Goal: Transaction & Acquisition: Purchase product/service

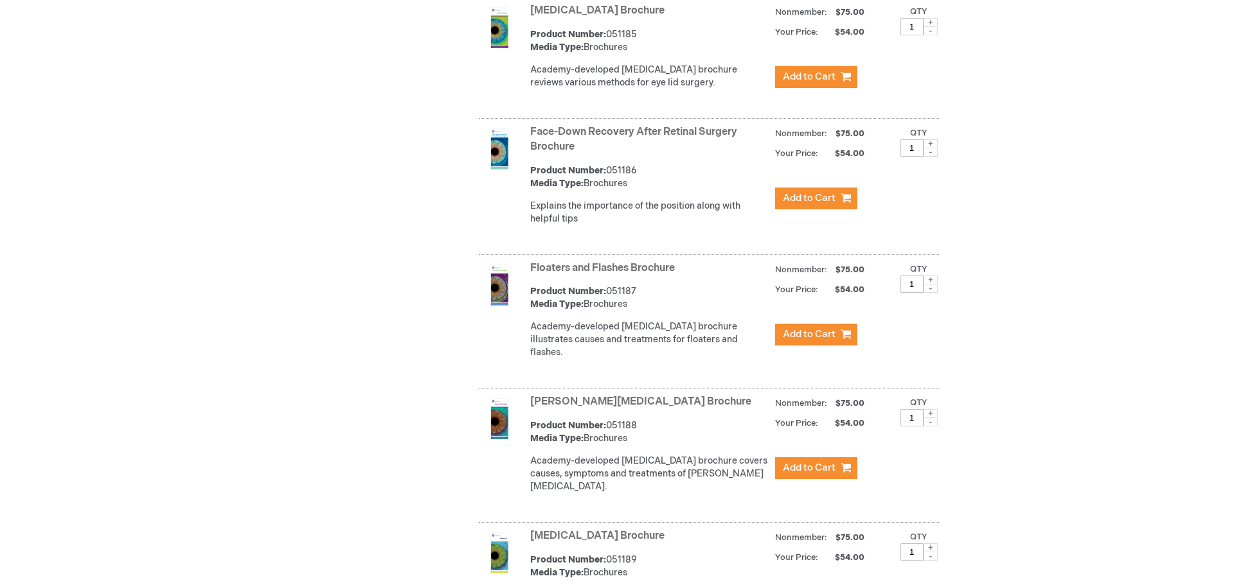
scroll to position [2571, 0]
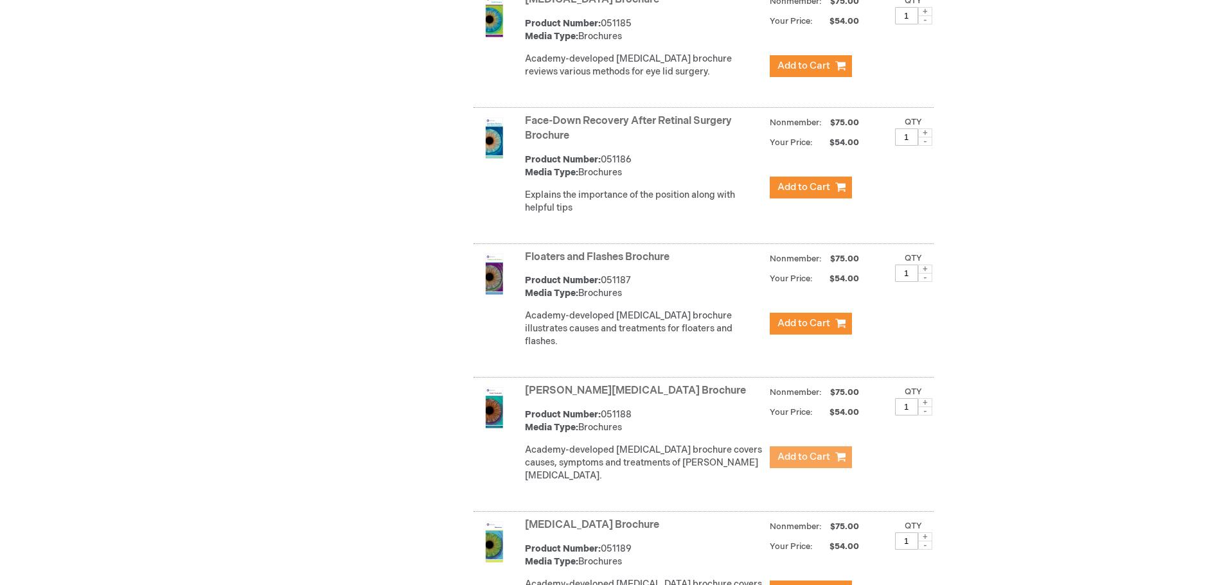
click at [805, 451] on span "Add to Cart" at bounding box center [804, 457] width 53 height 12
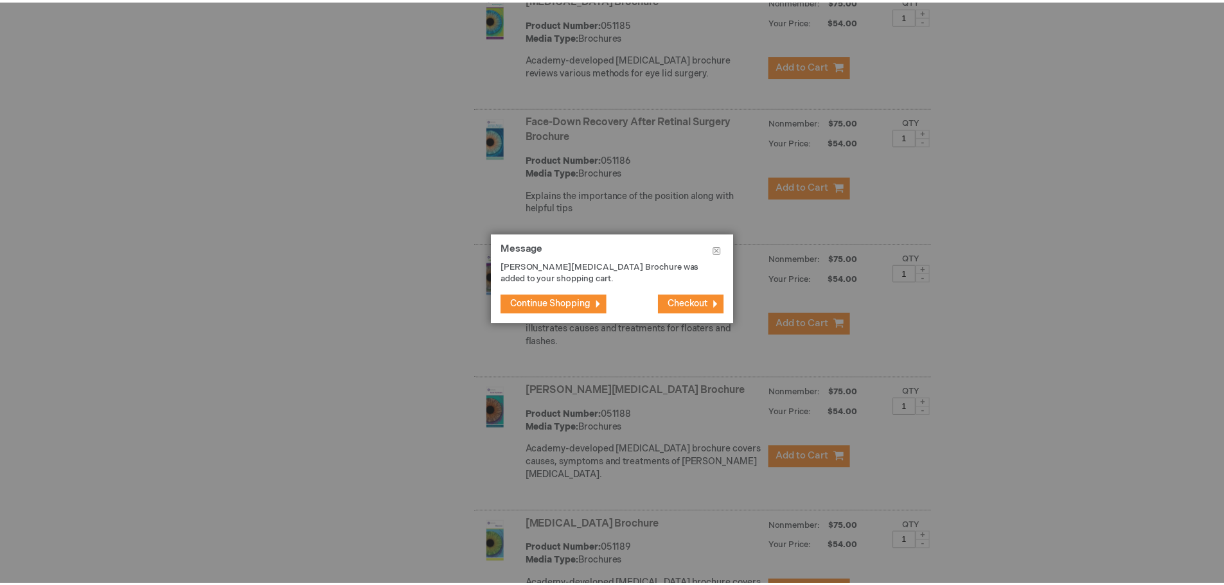
scroll to position [2584, 0]
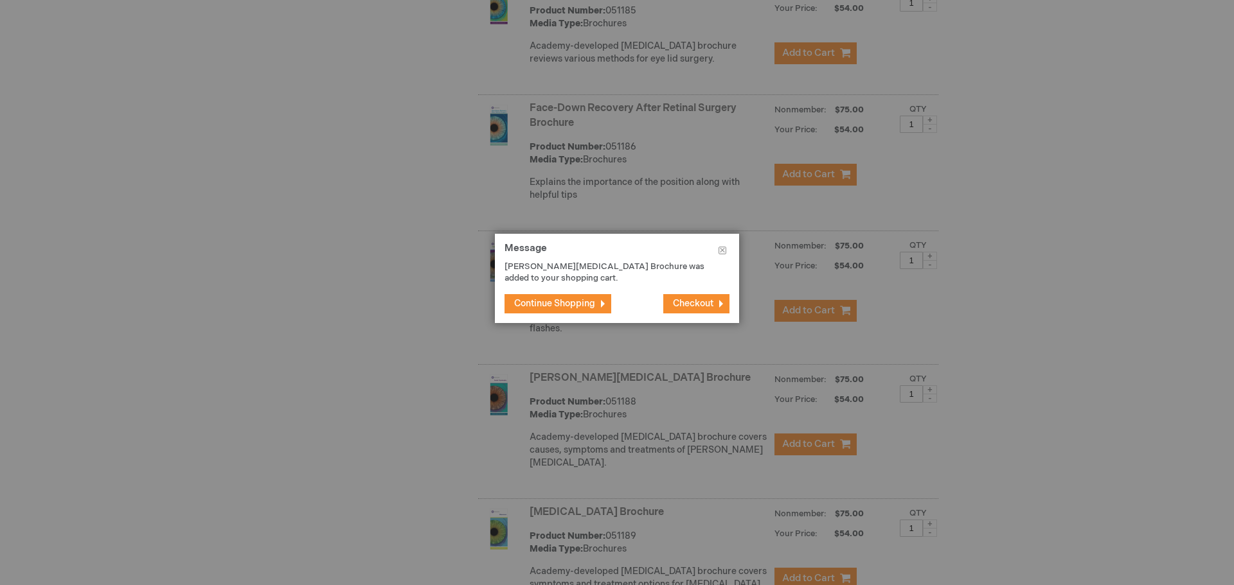
click at [562, 303] on span "Continue Shopping" at bounding box center [554, 303] width 81 height 11
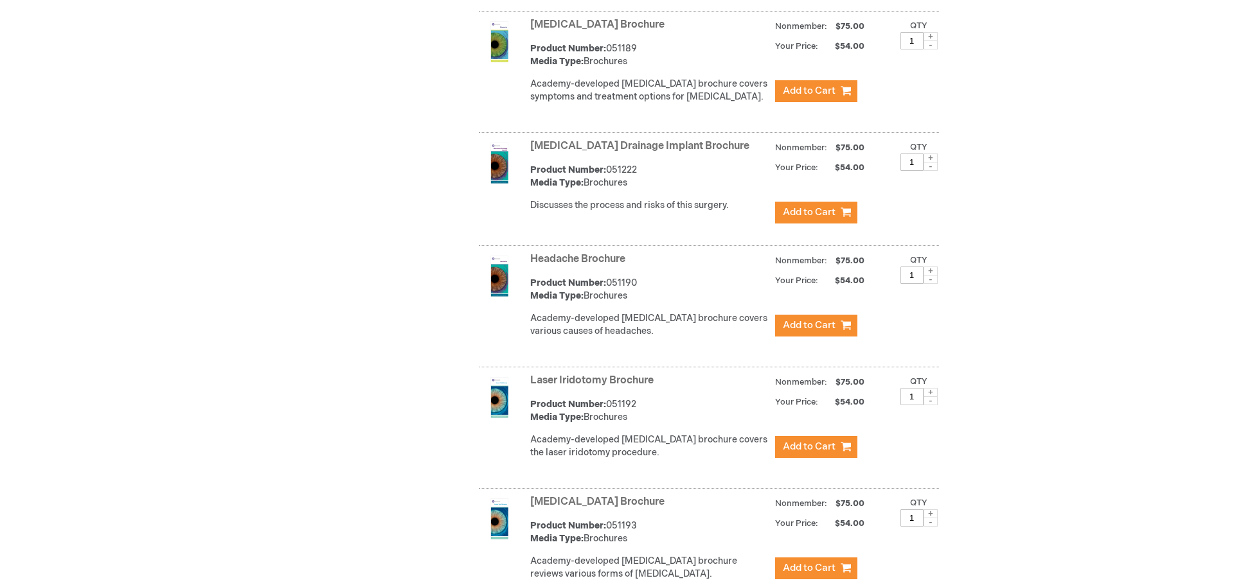
scroll to position [3098, 0]
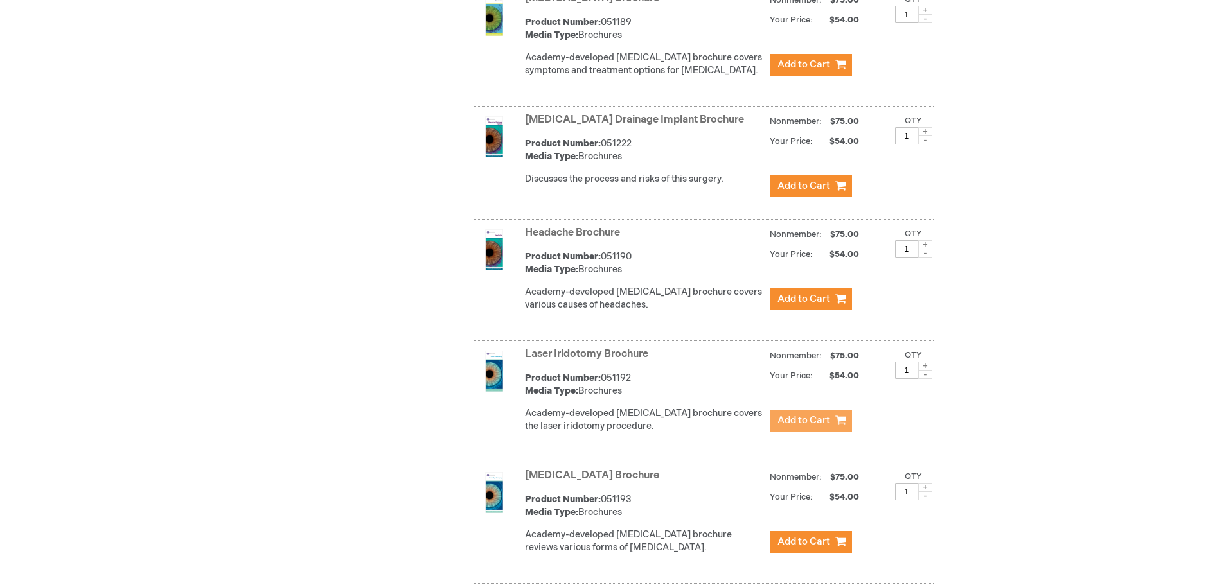
click at [792, 415] on span "Add to Cart" at bounding box center [804, 421] width 53 height 12
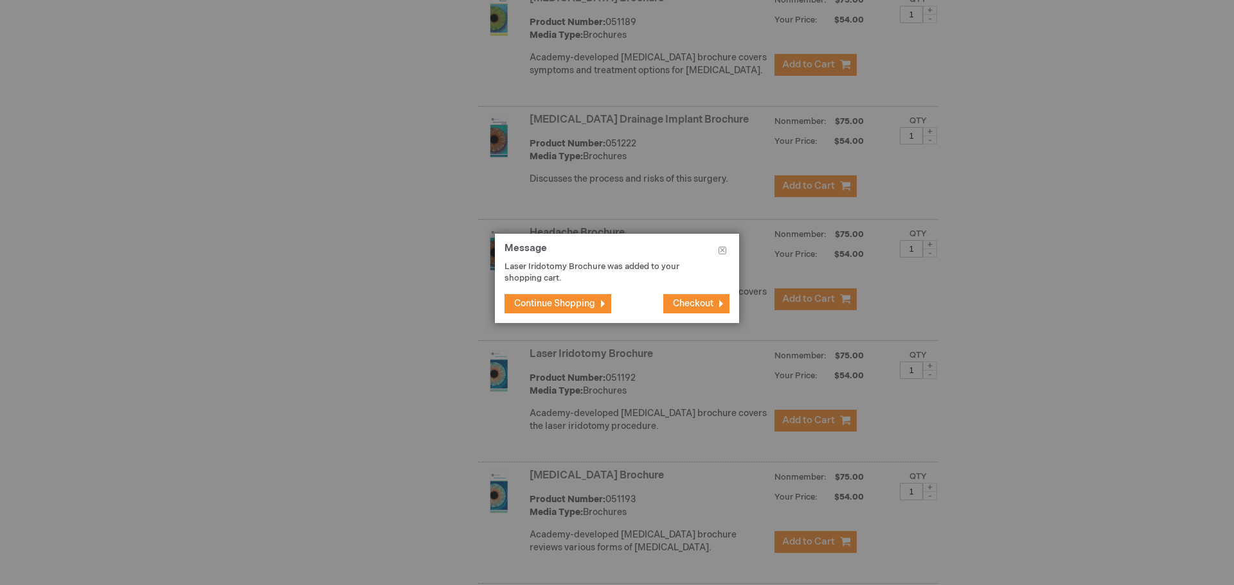
click at [550, 298] on span "Continue Shopping" at bounding box center [554, 303] width 81 height 11
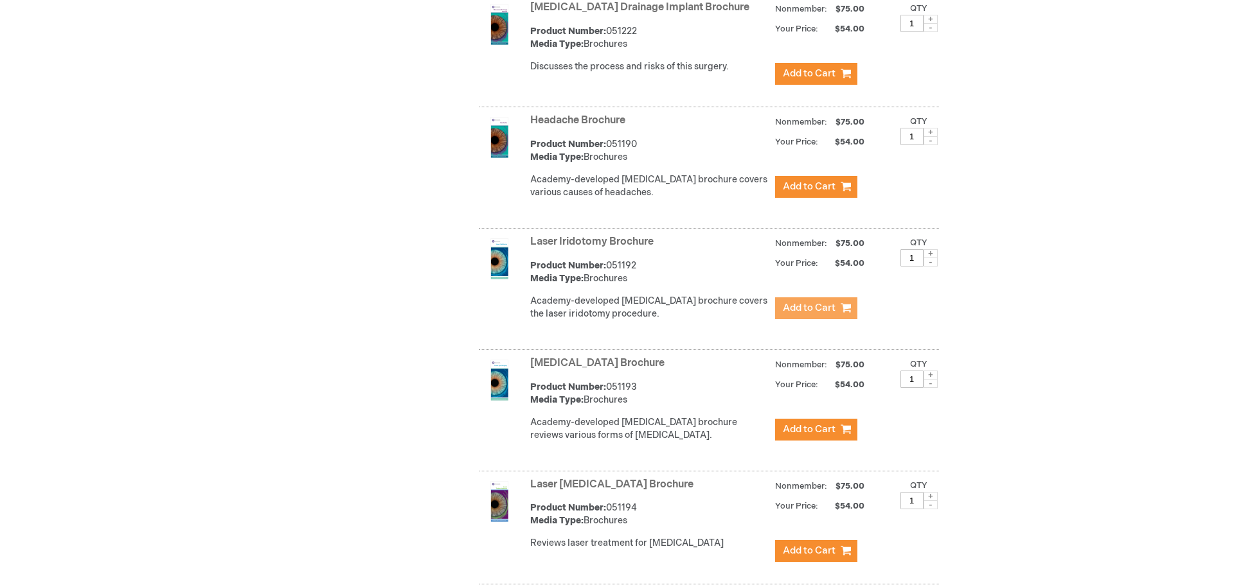
scroll to position [3226, 0]
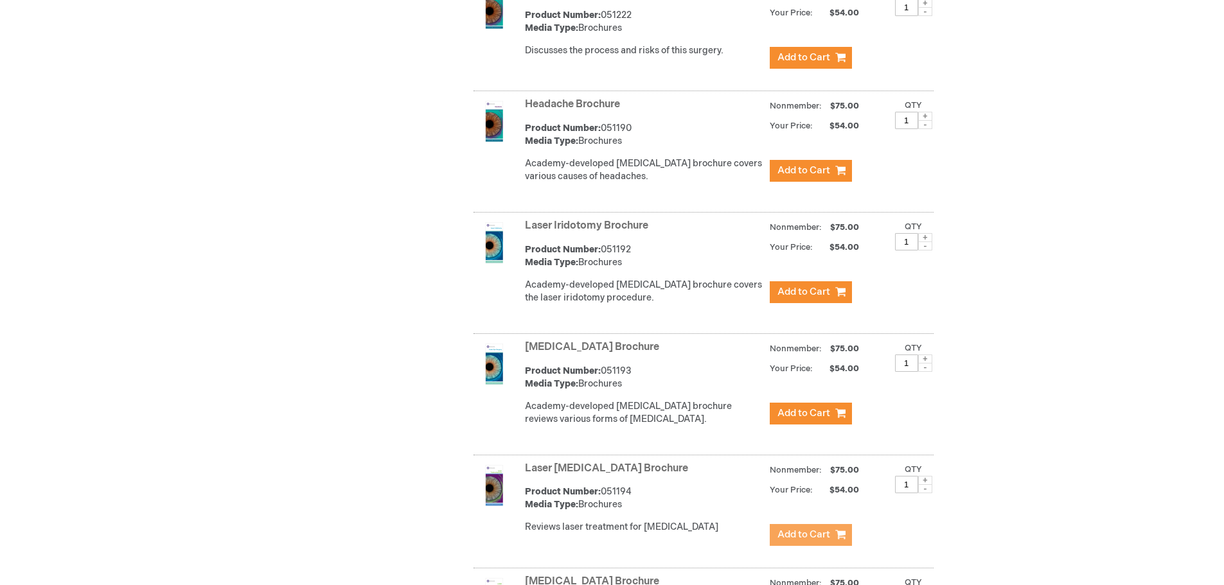
click at [792, 529] on span "Add to Cart" at bounding box center [804, 535] width 53 height 12
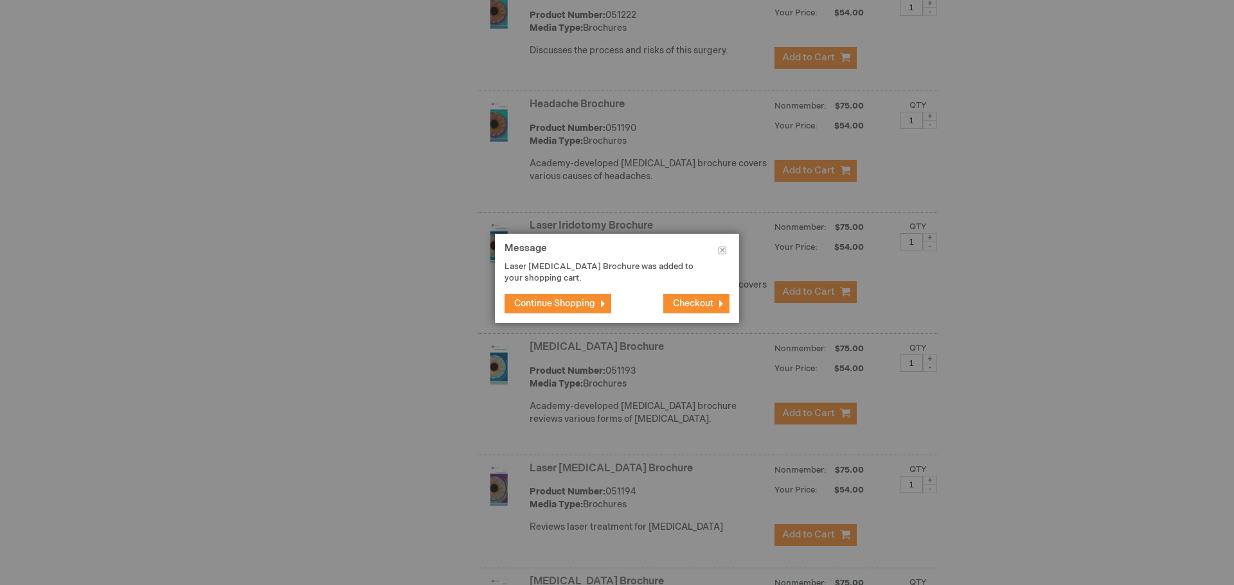
click at [564, 303] on span "Continue Shopping" at bounding box center [554, 303] width 81 height 11
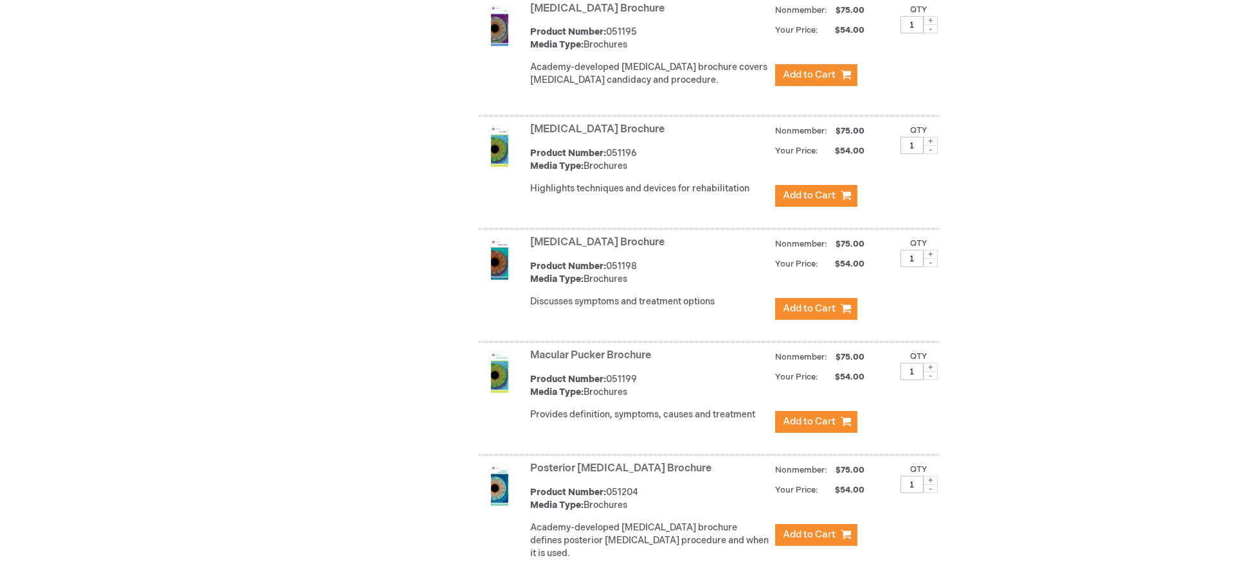
scroll to position [3805, 0]
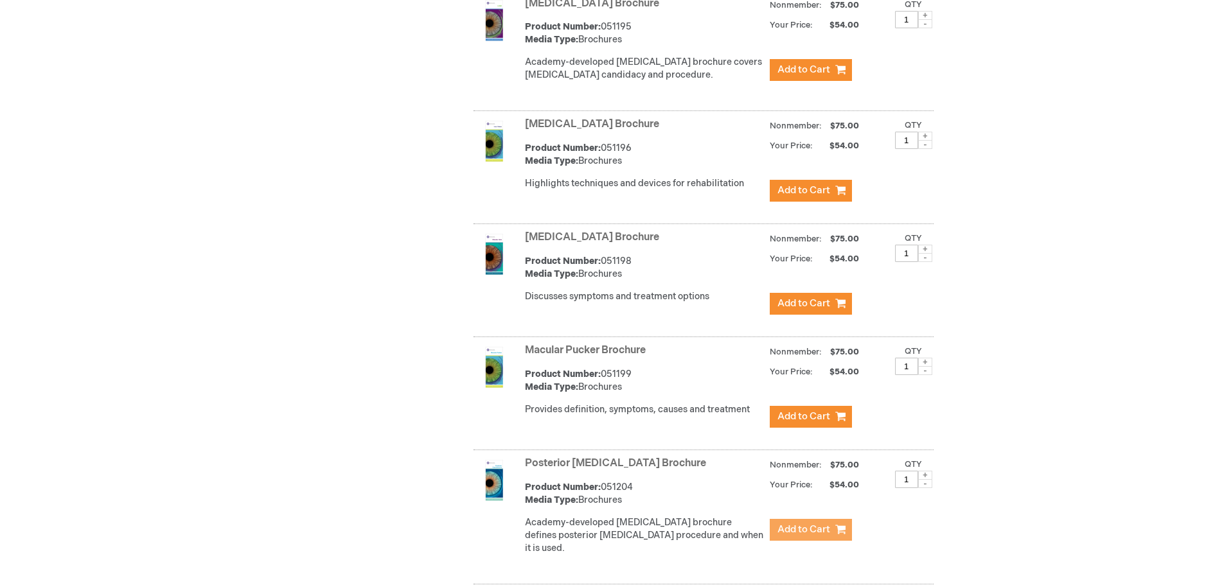
click at [800, 524] on span "Add to Cart" at bounding box center [804, 530] width 53 height 12
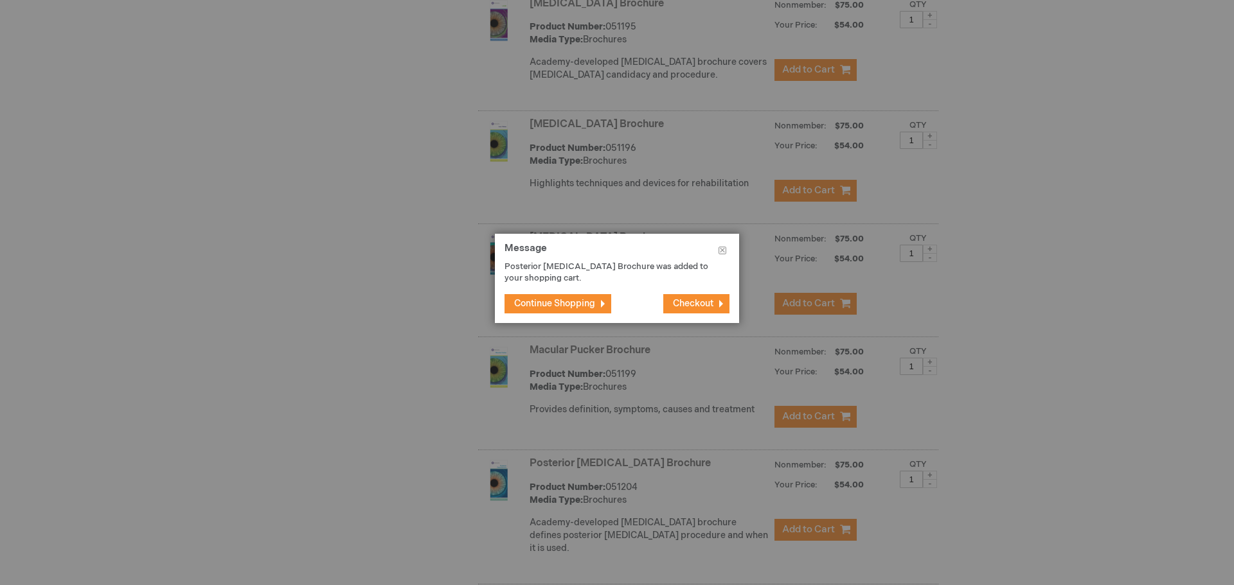
click at [560, 302] on span "Continue Shopping" at bounding box center [554, 303] width 81 height 11
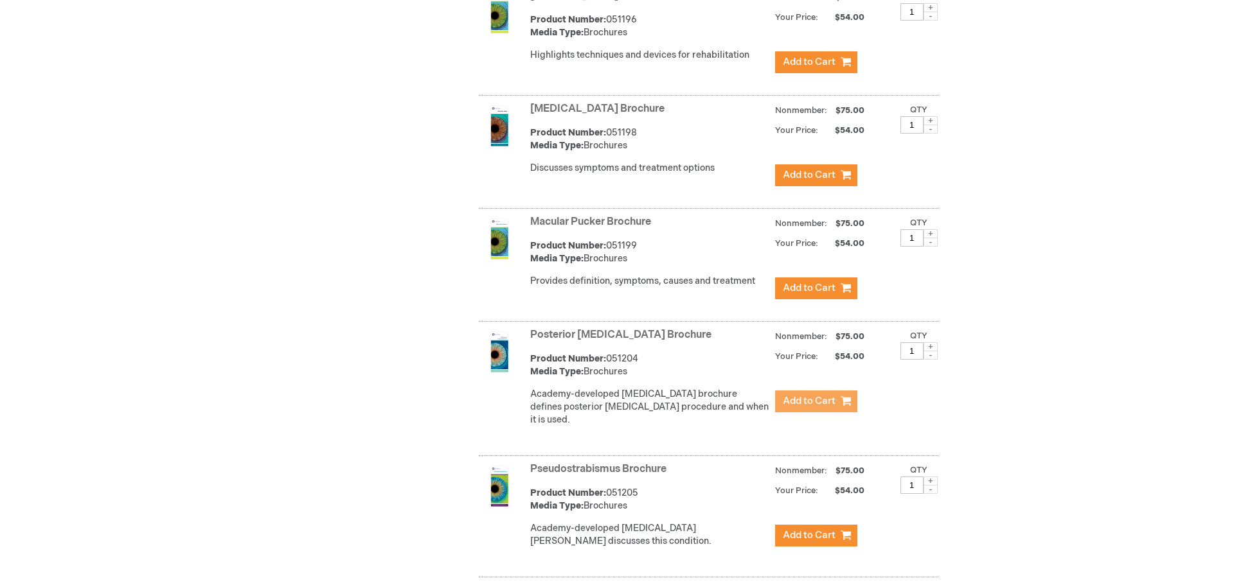
scroll to position [4062, 0]
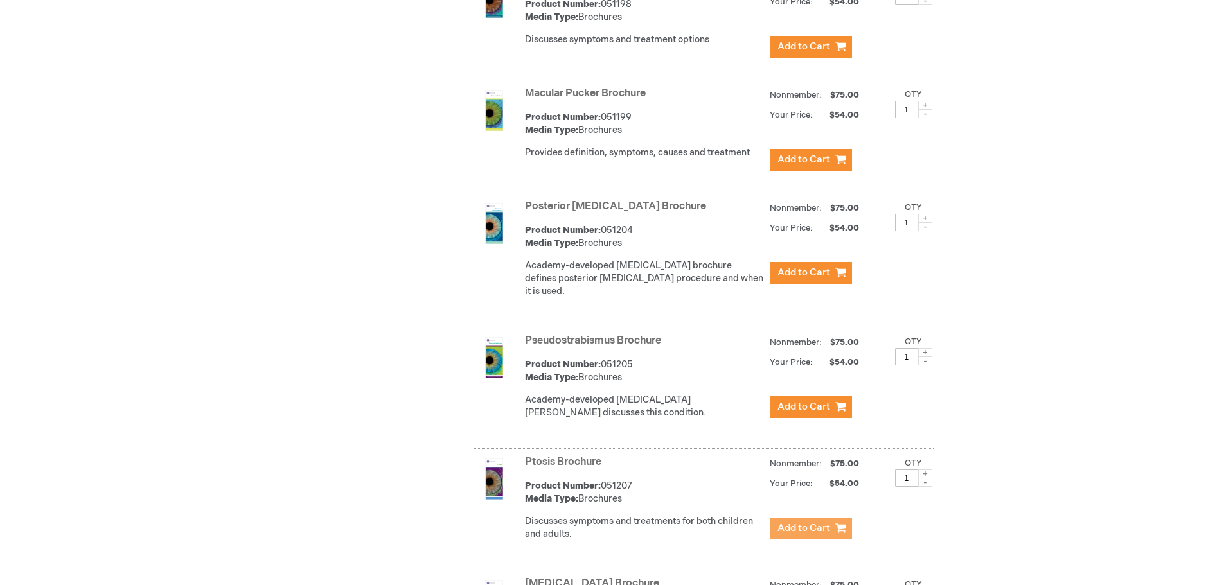
click at [794, 523] on span "Add to Cart" at bounding box center [804, 529] width 53 height 12
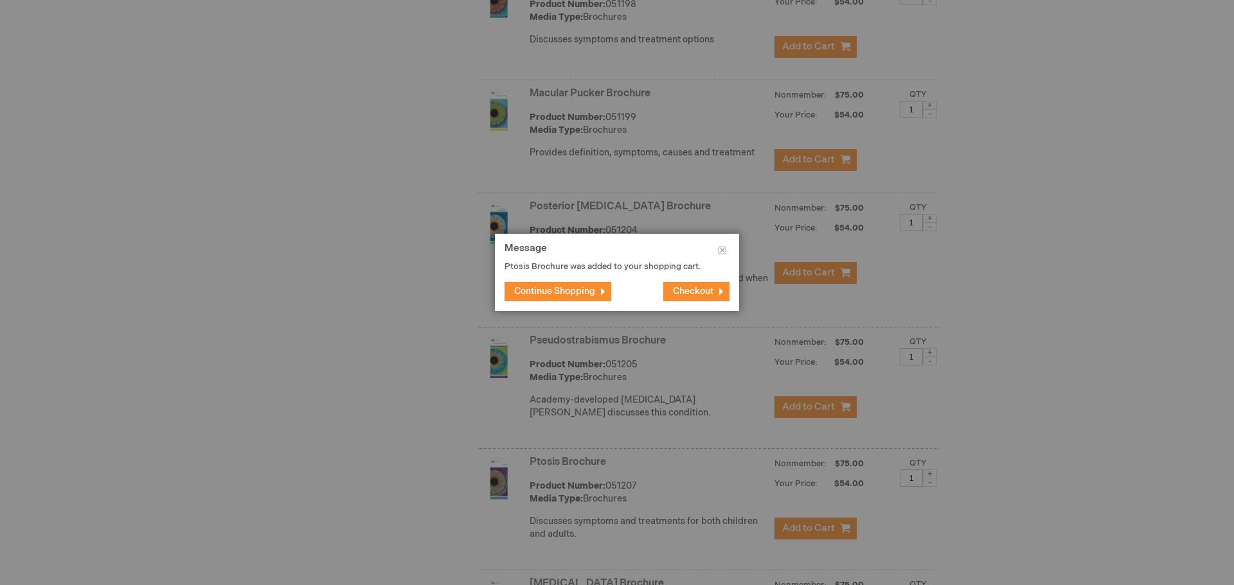
click at [567, 291] on span "Continue Shopping" at bounding box center [554, 291] width 81 height 11
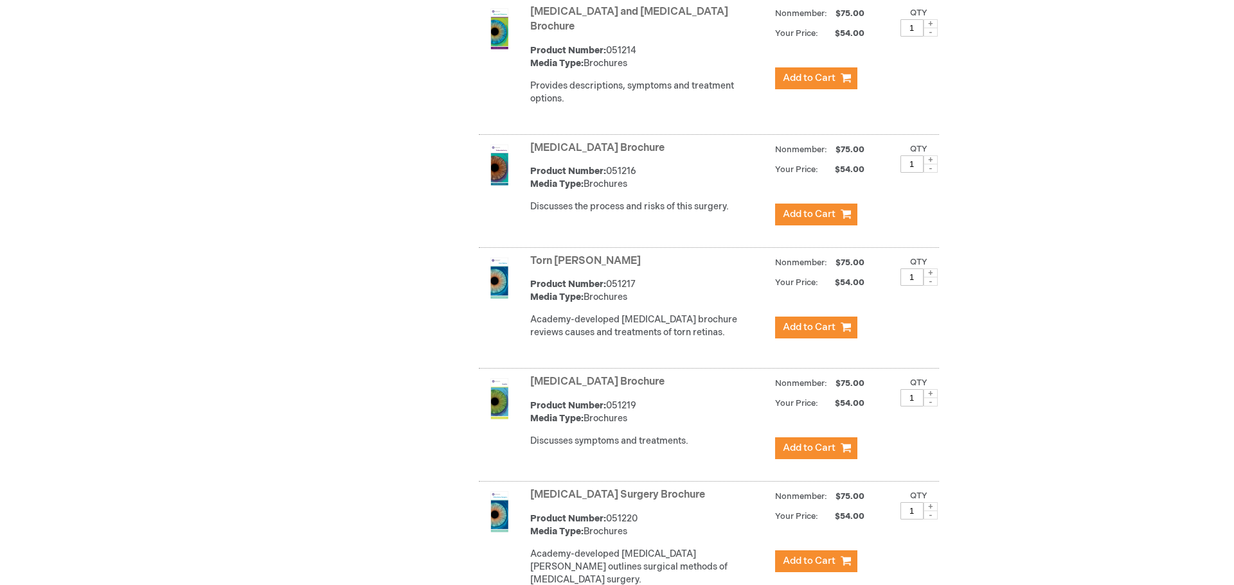
scroll to position [4769, 0]
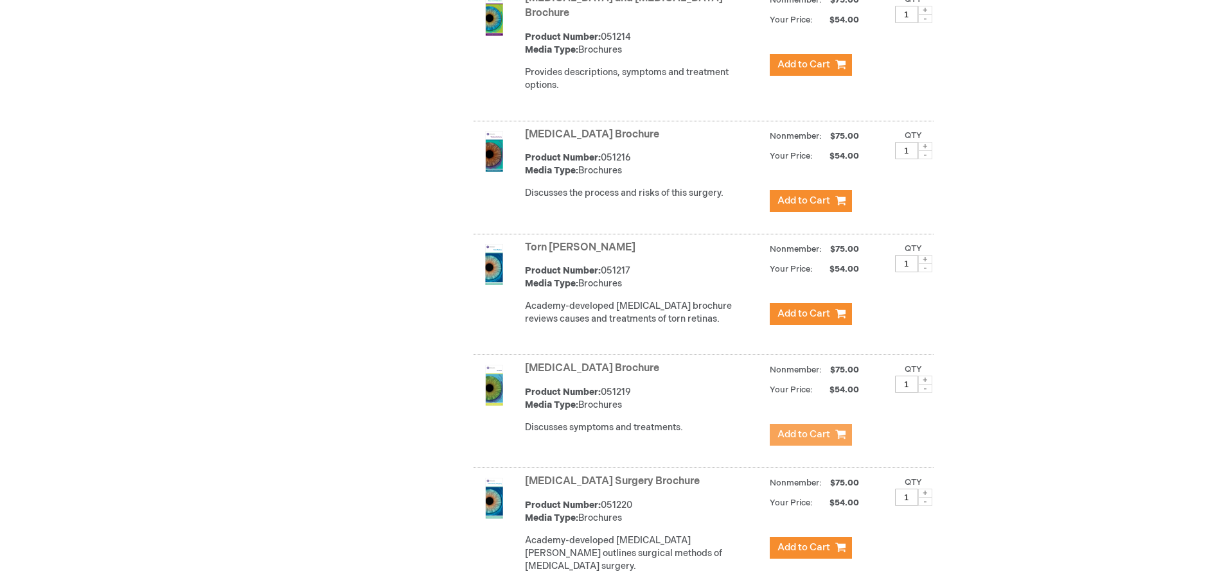
click at [794, 429] on span "Add to Cart" at bounding box center [804, 435] width 53 height 12
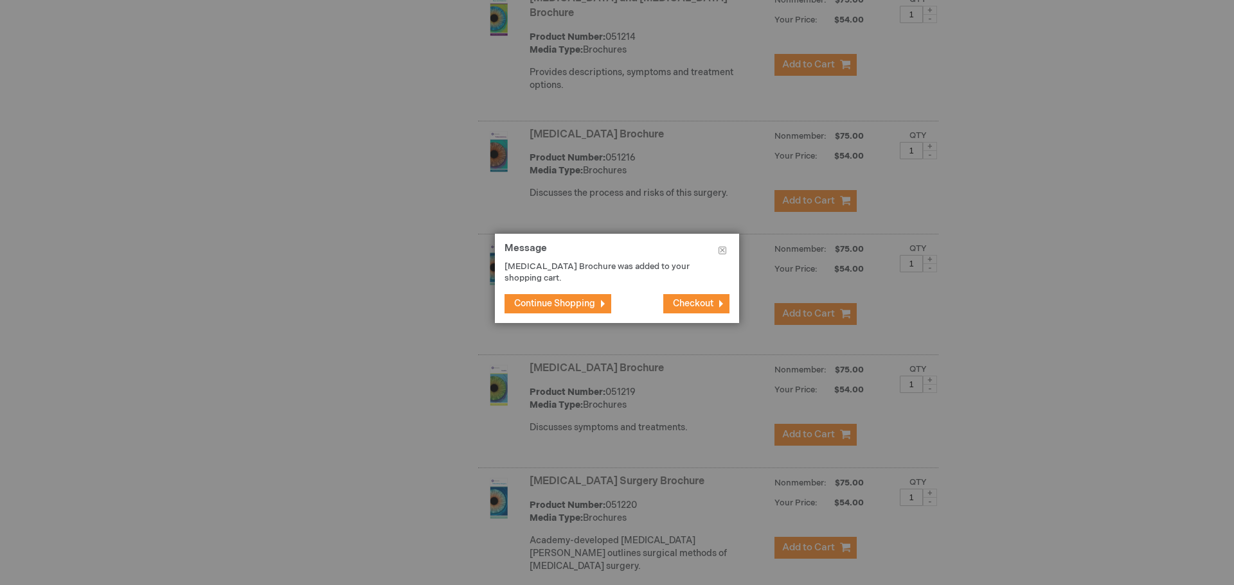
click at [562, 298] on span "Continue Shopping" at bounding box center [554, 303] width 81 height 11
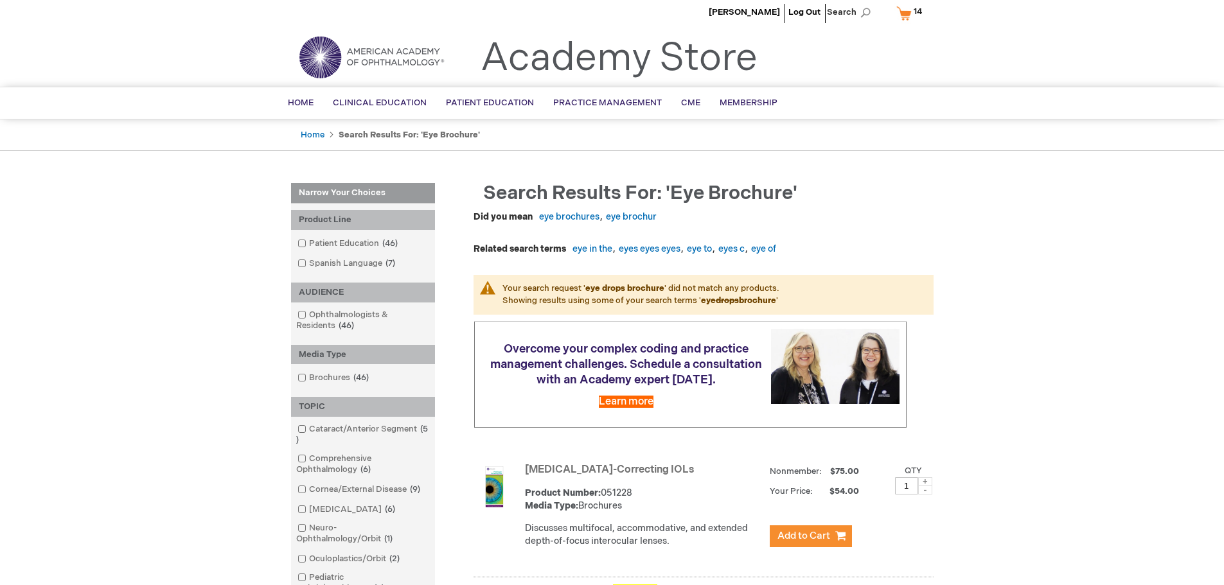
scroll to position [0, 0]
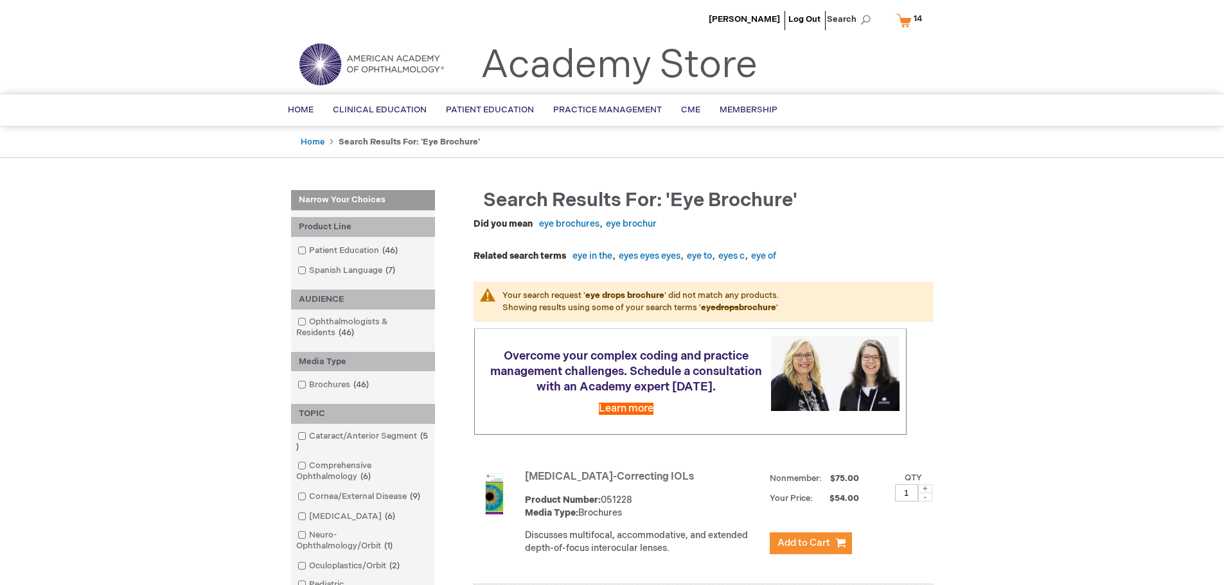
click at [904, 22] on link "My Cart 14 14 items" at bounding box center [912, 20] width 37 height 22
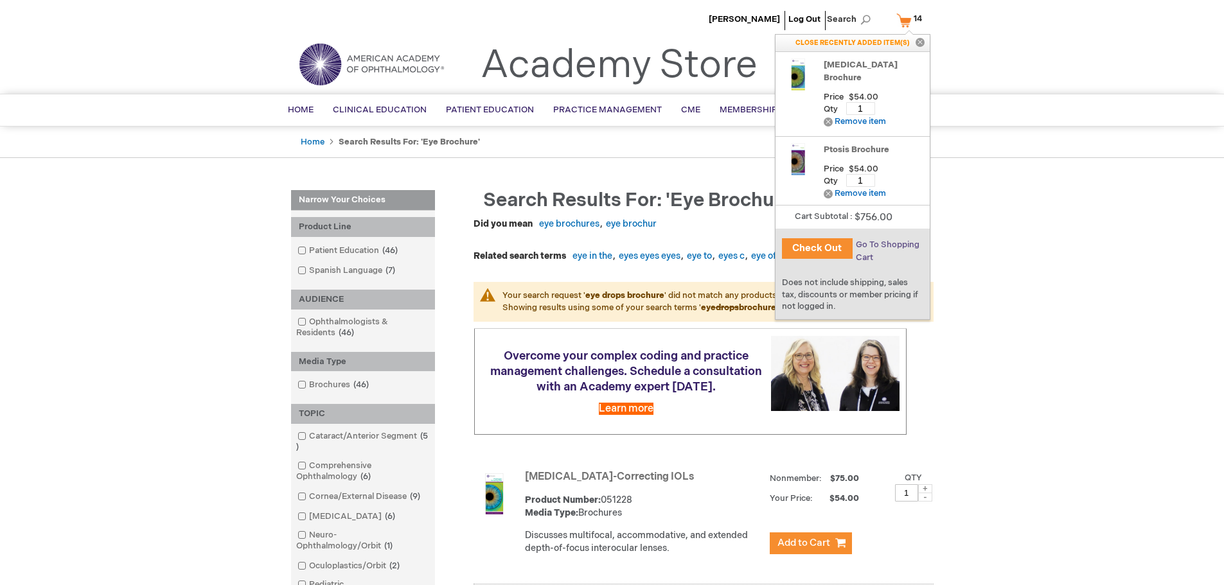
click at [884, 244] on span "Go To Shopping Cart" at bounding box center [888, 251] width 64 height 23
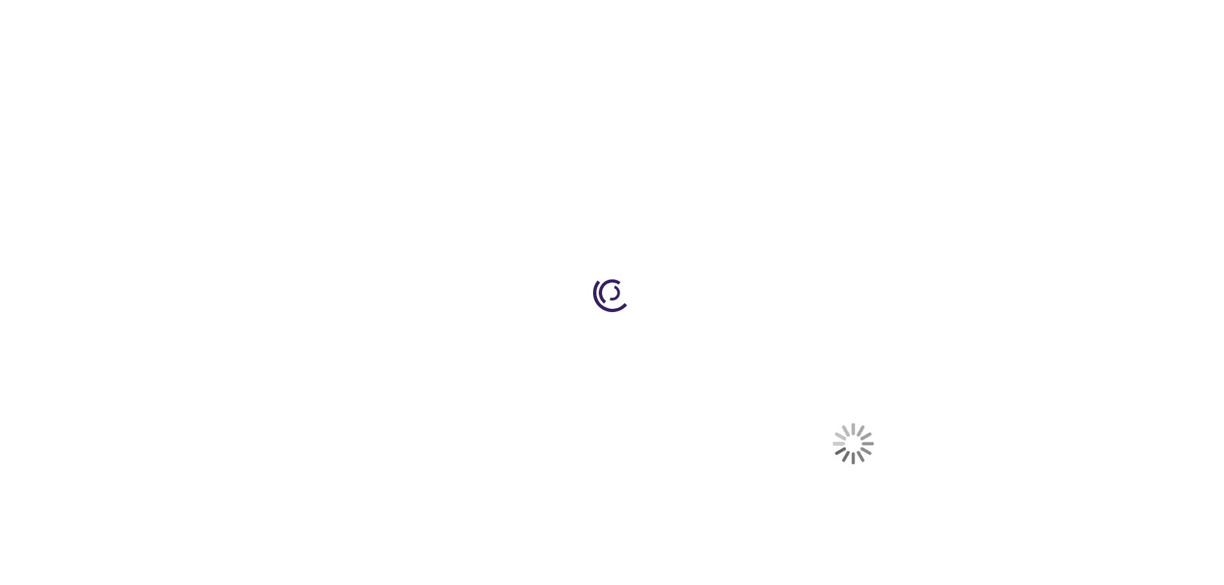
select select "US"
select select "19"
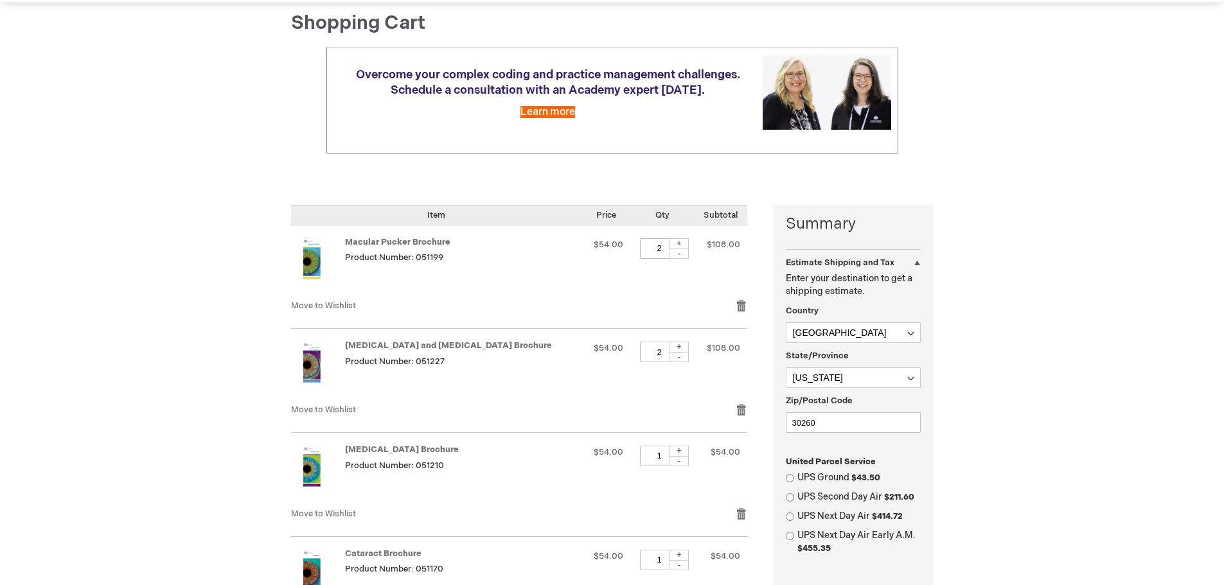
scroll to position [129, 0]
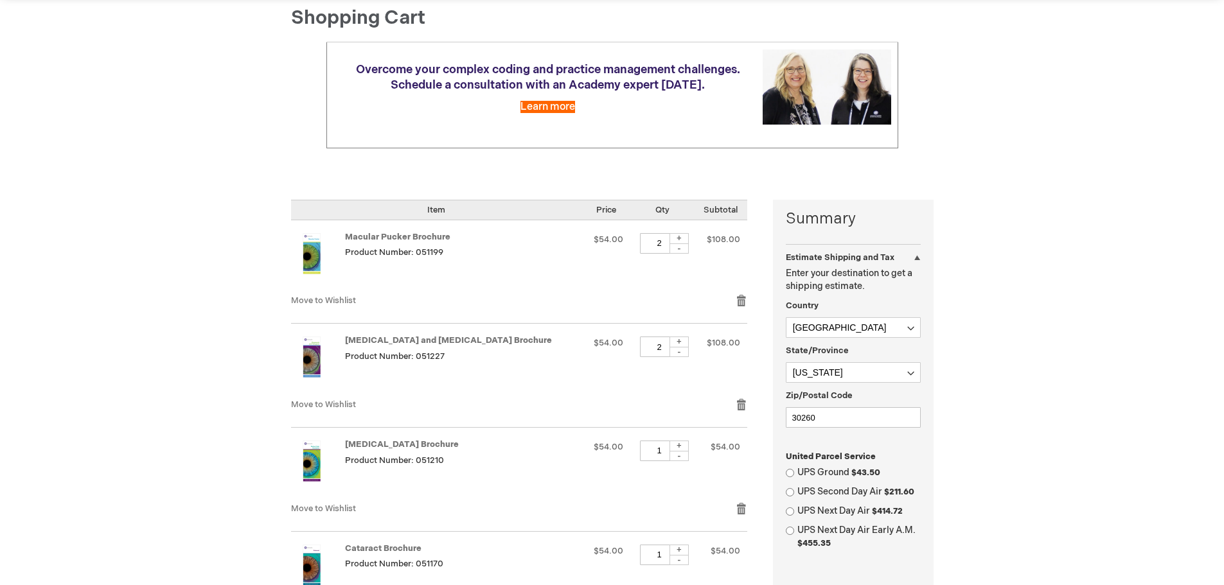
click at [680, 446] on div "+" at bounding box center [679, 446] width 19 height 11
type input "3"
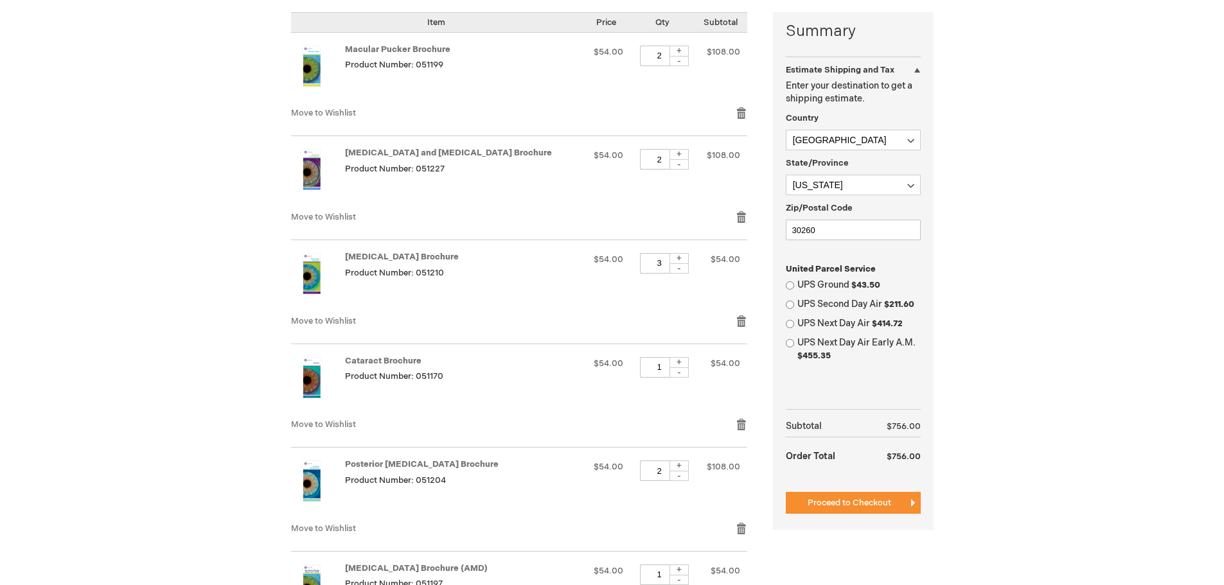
scroll to position [321, 0]
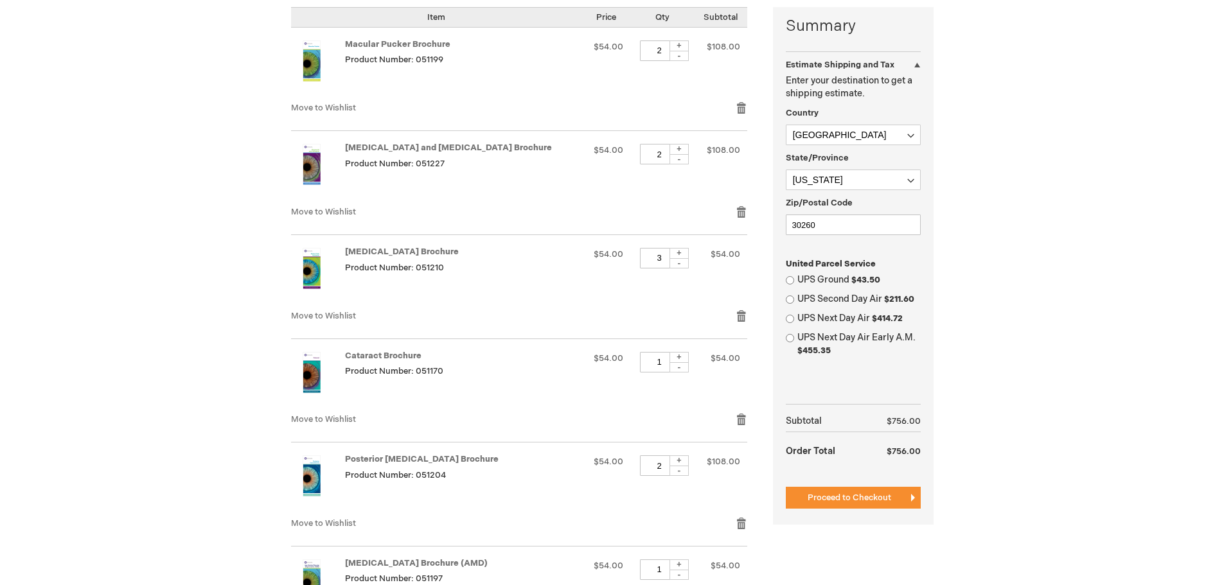
click at [681, 355] on div "+" at bounding box center [679, 357] width 19 height 11
type input "3"
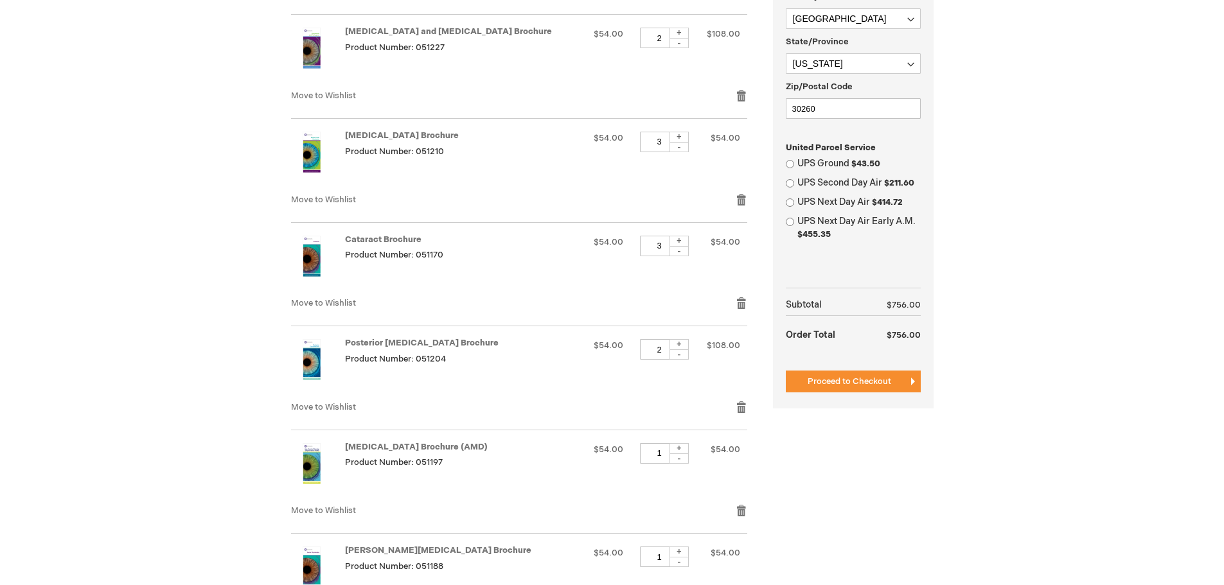
scroll to position [514, 0]
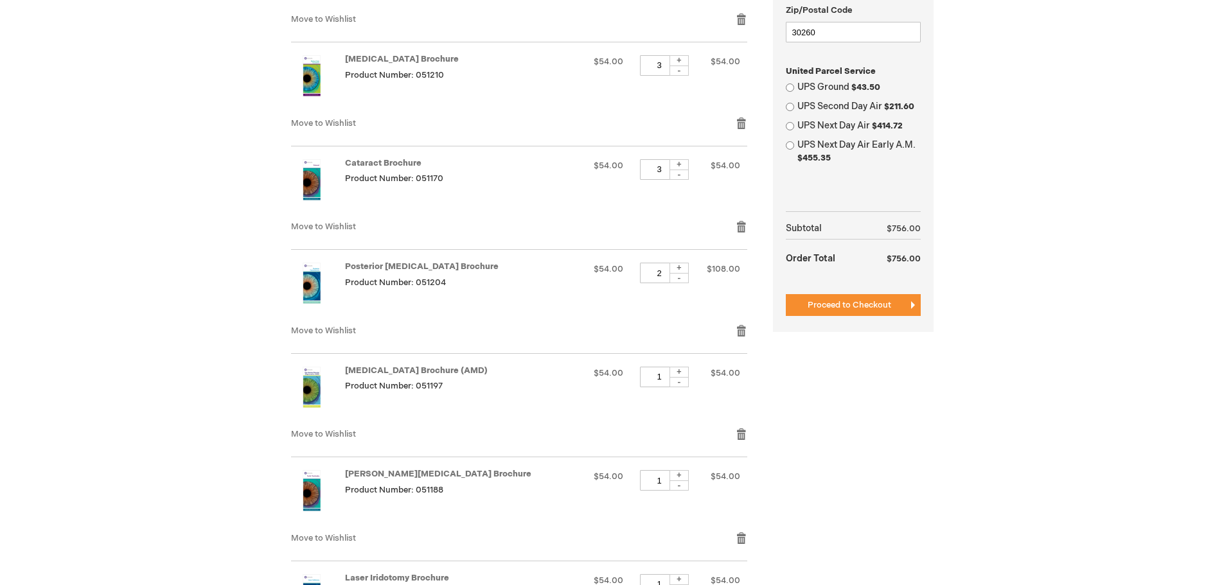
click at [679, 370] on div "+" at bounding box center [679, 372] width 19 height 11
type input "2"
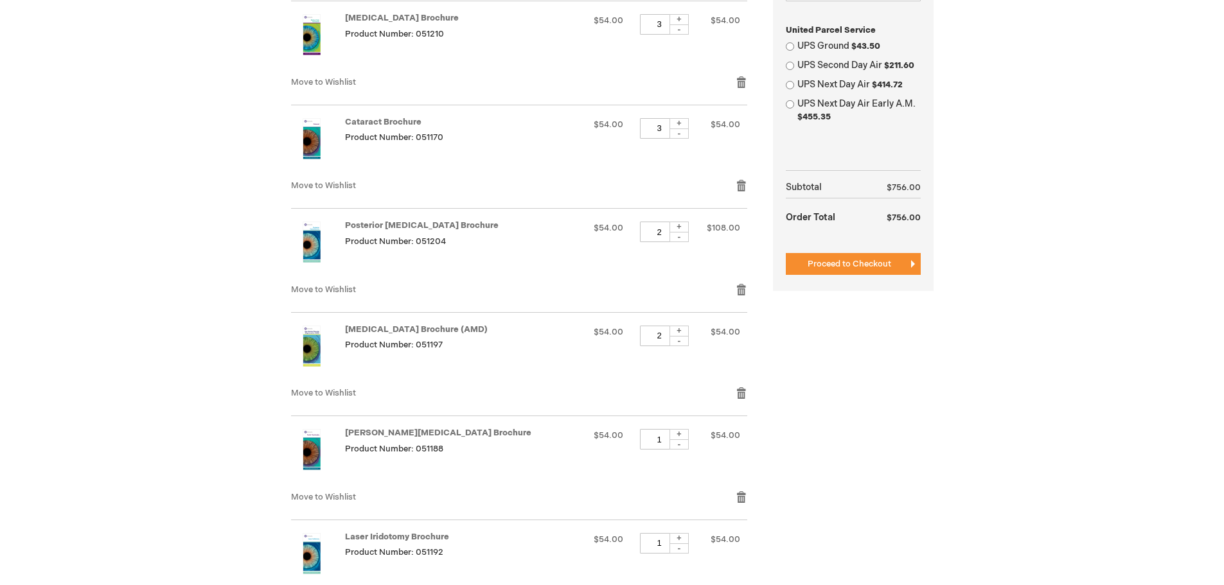
scroll to position [578, 0]
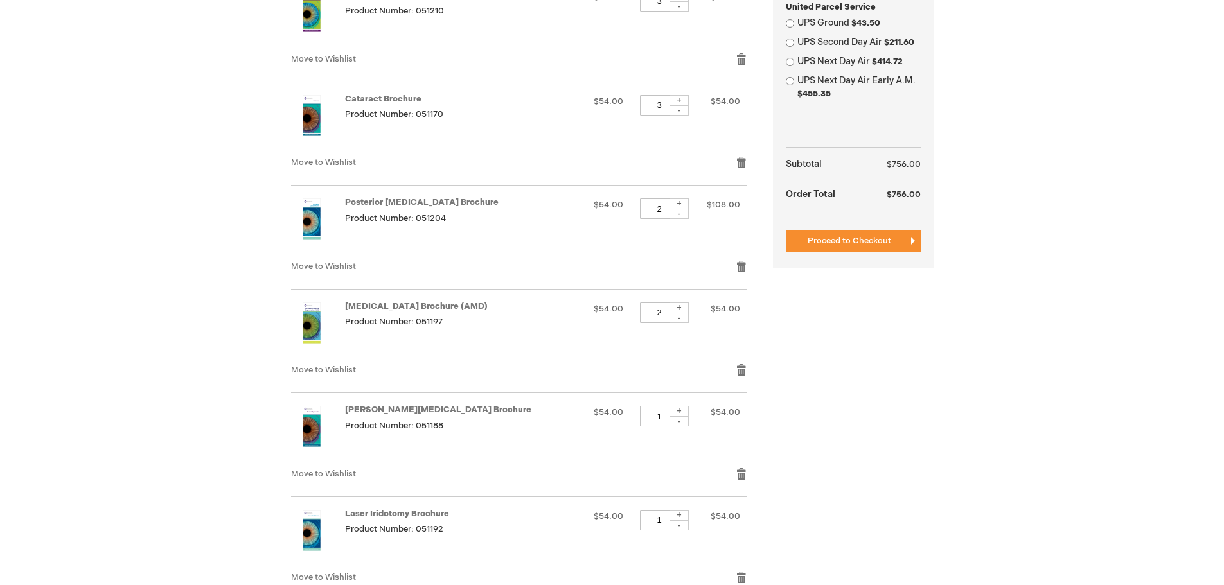
click at [679, 411] on div "+" at bounding box center [679, 411] width 19 height 11
type input "2"
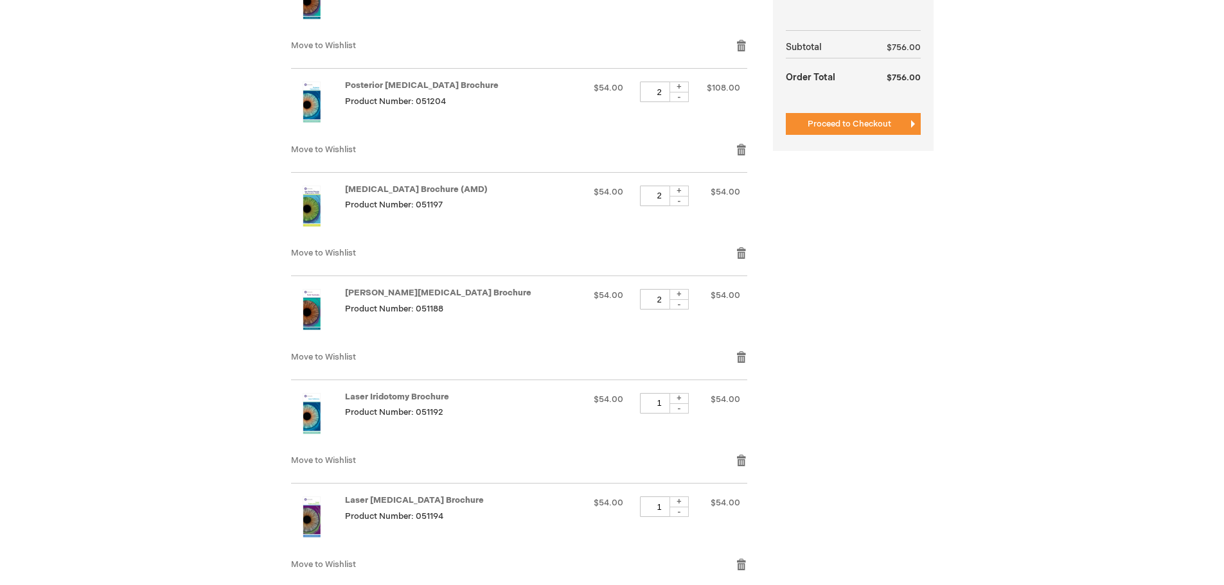
scroll to position [707, 0]
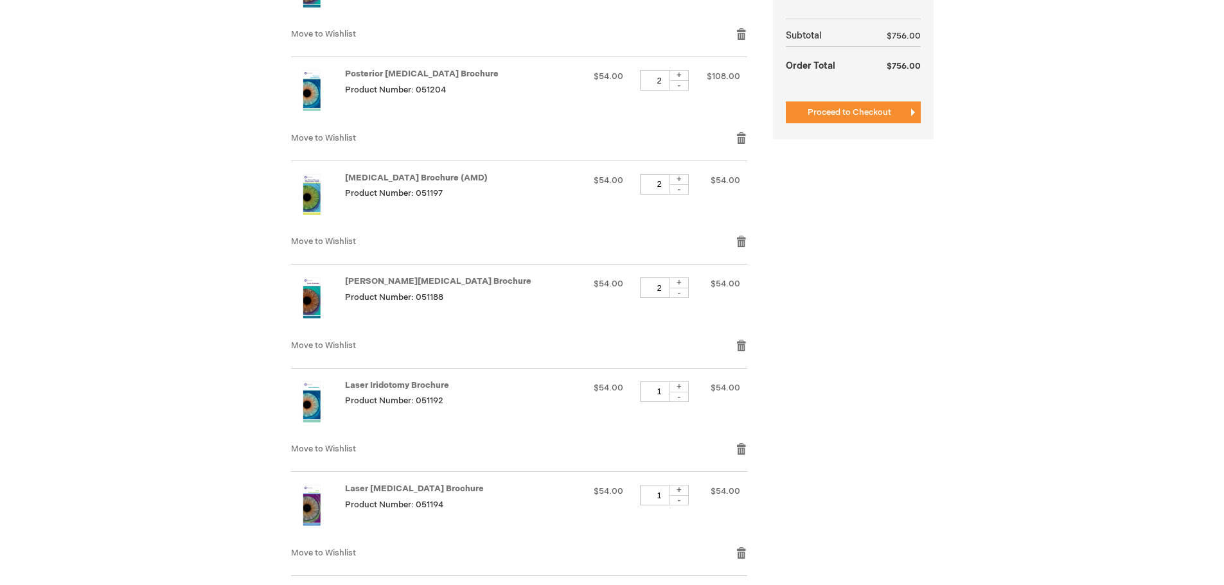
click at [680, 388] on div "+" at bounding box center [679, 387] width 19 height 11
type input "2"
click at [684, 488] on div "+" at bounding box center [679, 490] width 19 height 11
type input "2"
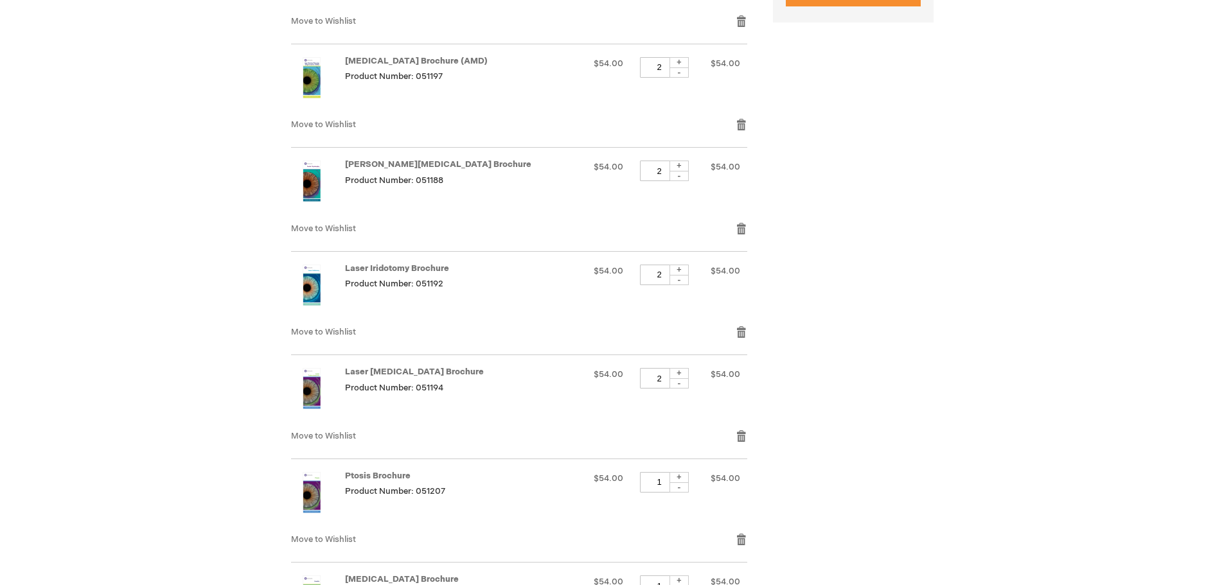
scroll to position [836, 0]
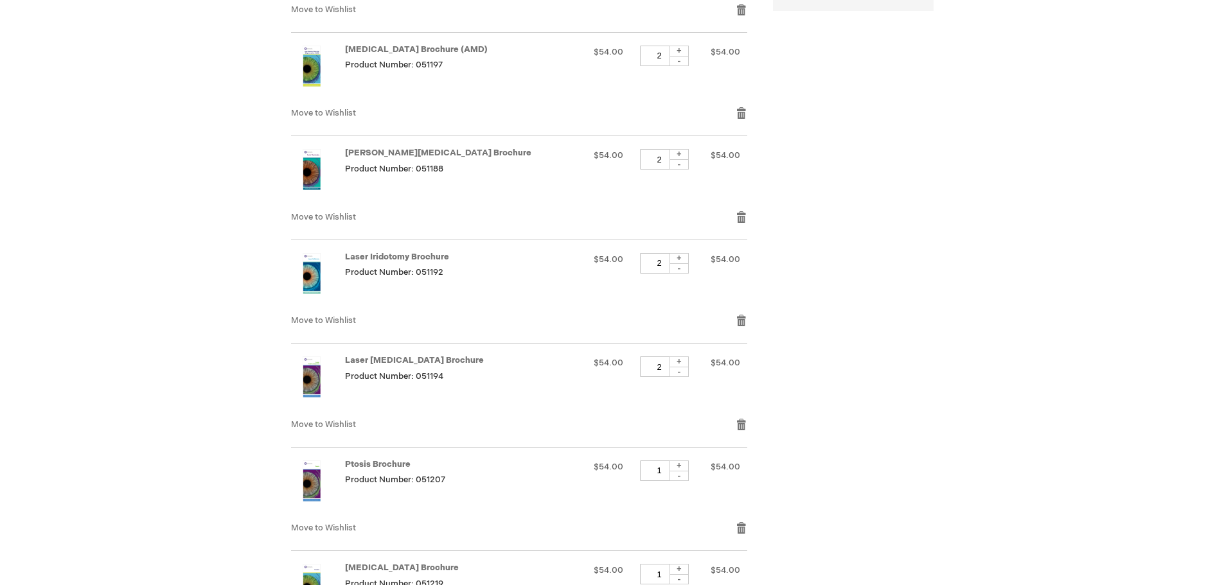
click at [685, 465] on div "+" at bounding box center [679, 466] width 19 height 11
type input "2"
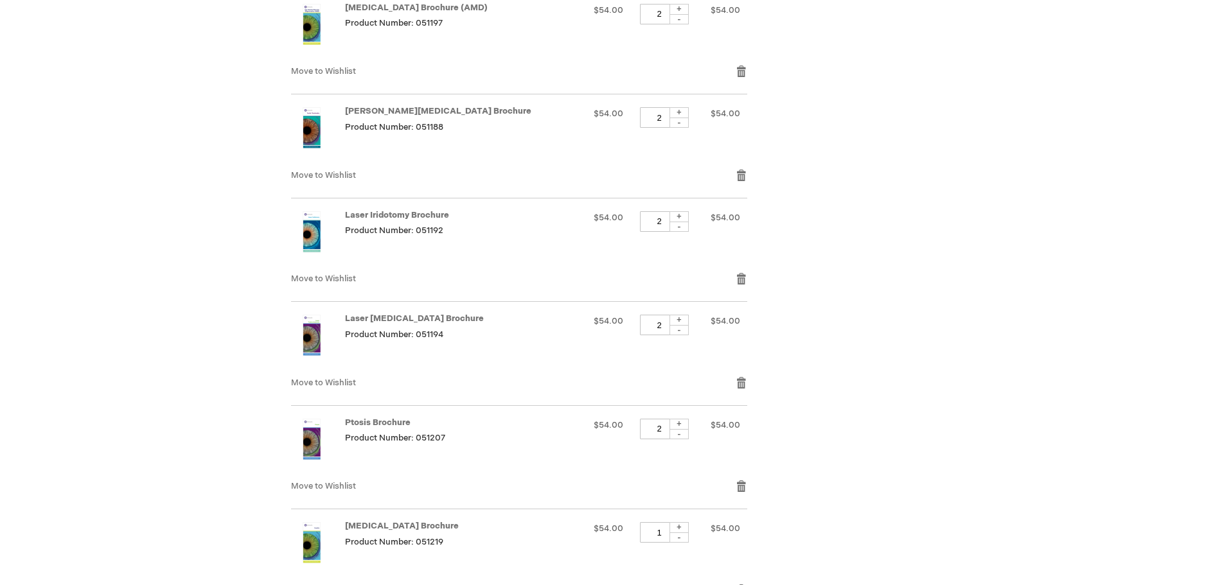
scroll to position [900, 0]
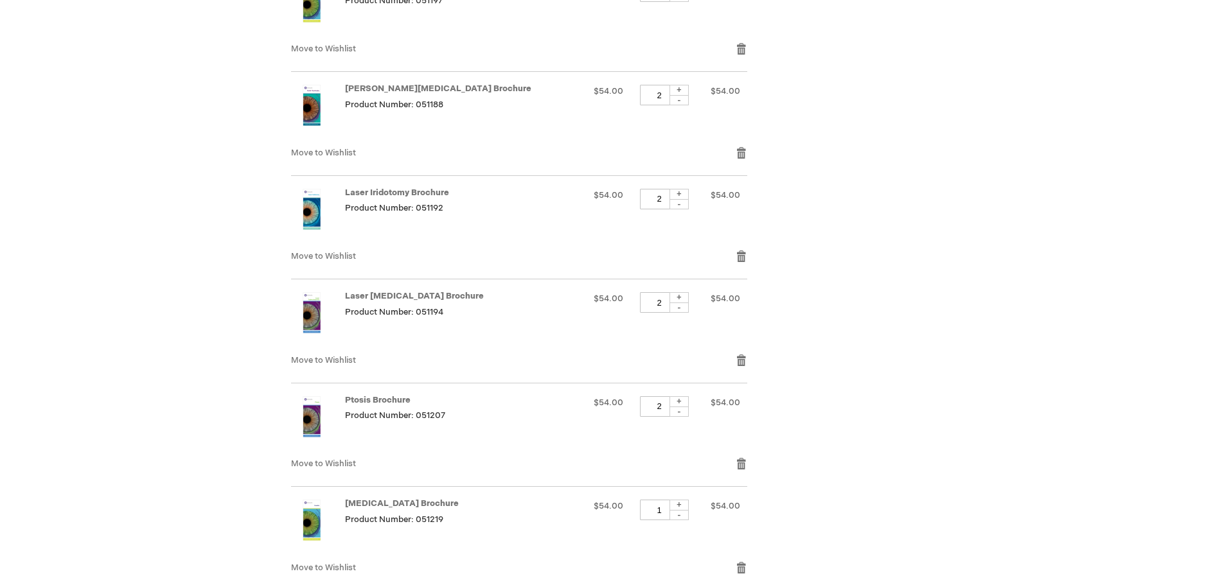
click at [682, 501] on div "+" at bounding box center [679, 505] width 19 height 11
type input "2"
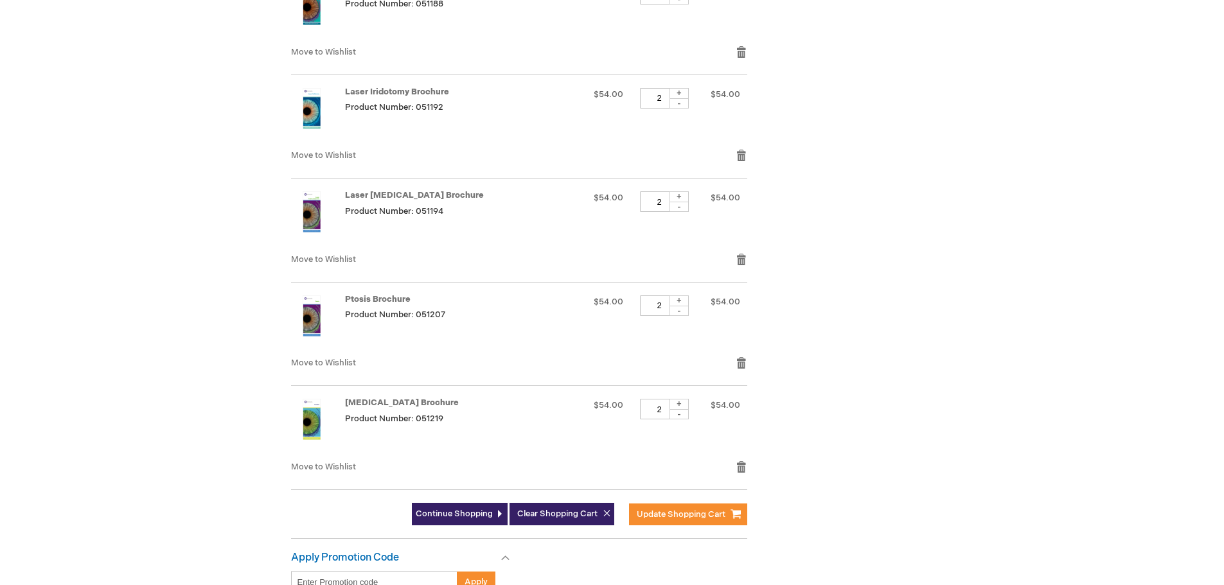
scroll to position [1028, 0]
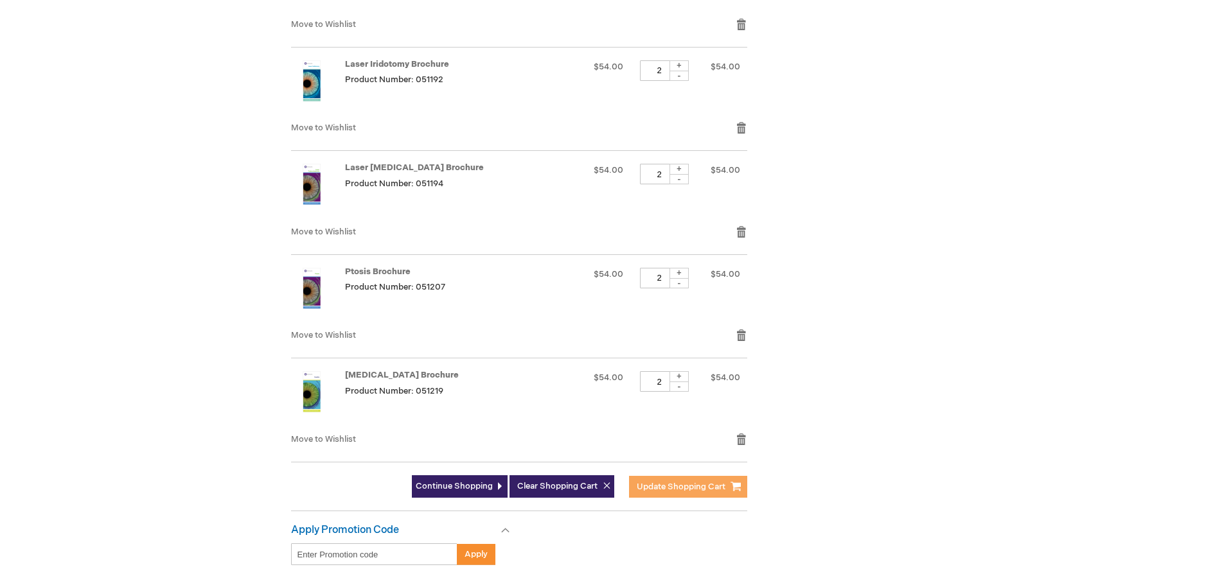
click at [676, 486] on span "Update Shopping Cart" at bounding box center [681, 487] width 89 height 10
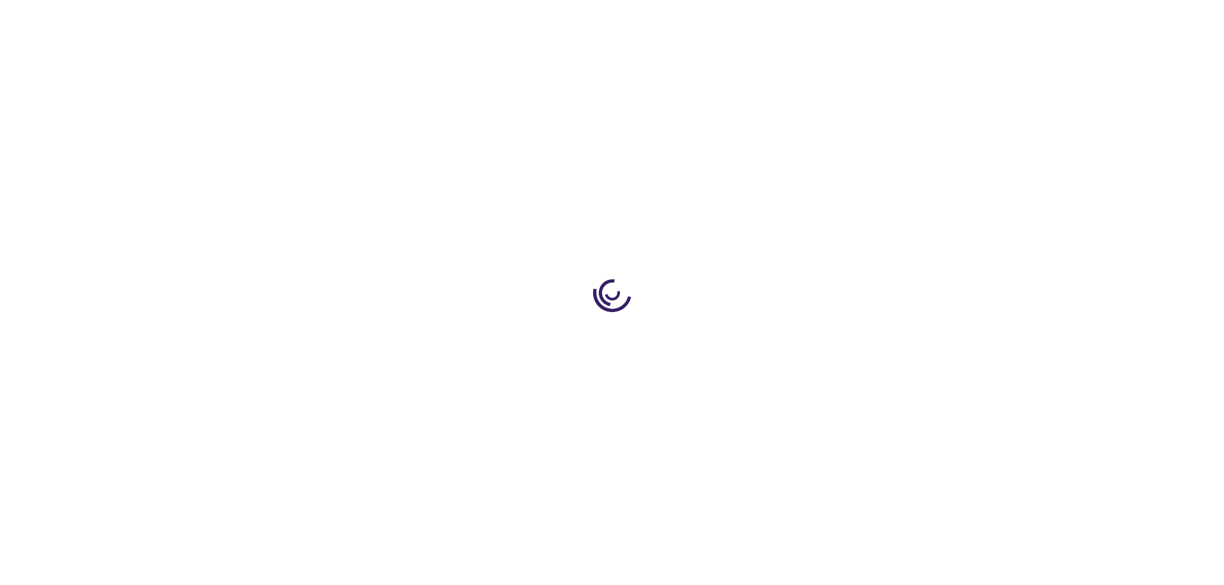
select select "US"
select select "19"
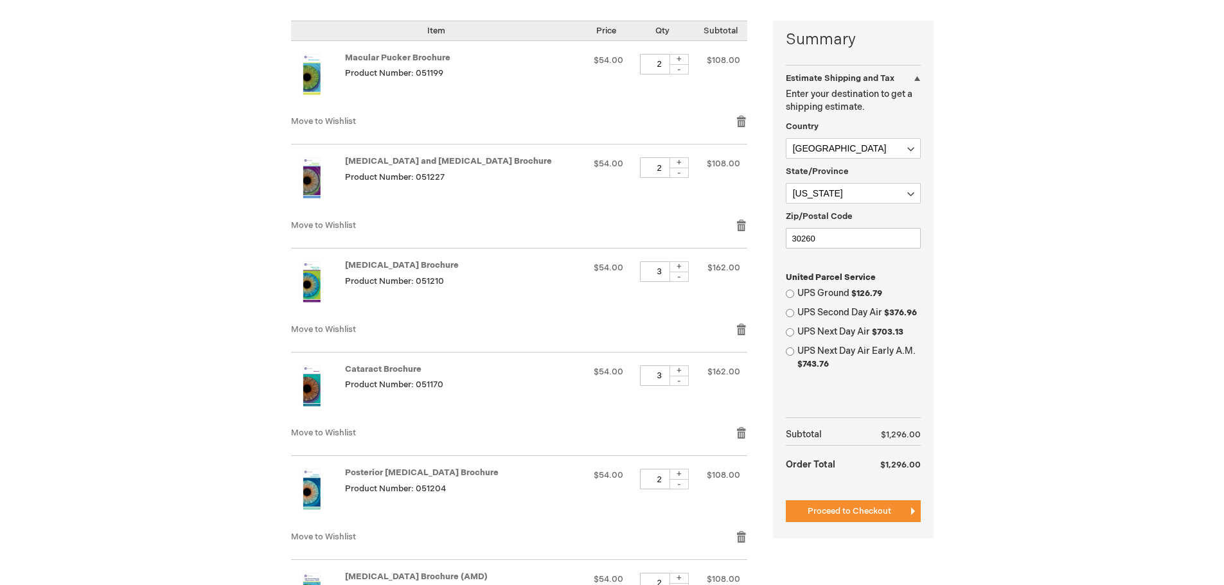
scroll to position [321, 0]
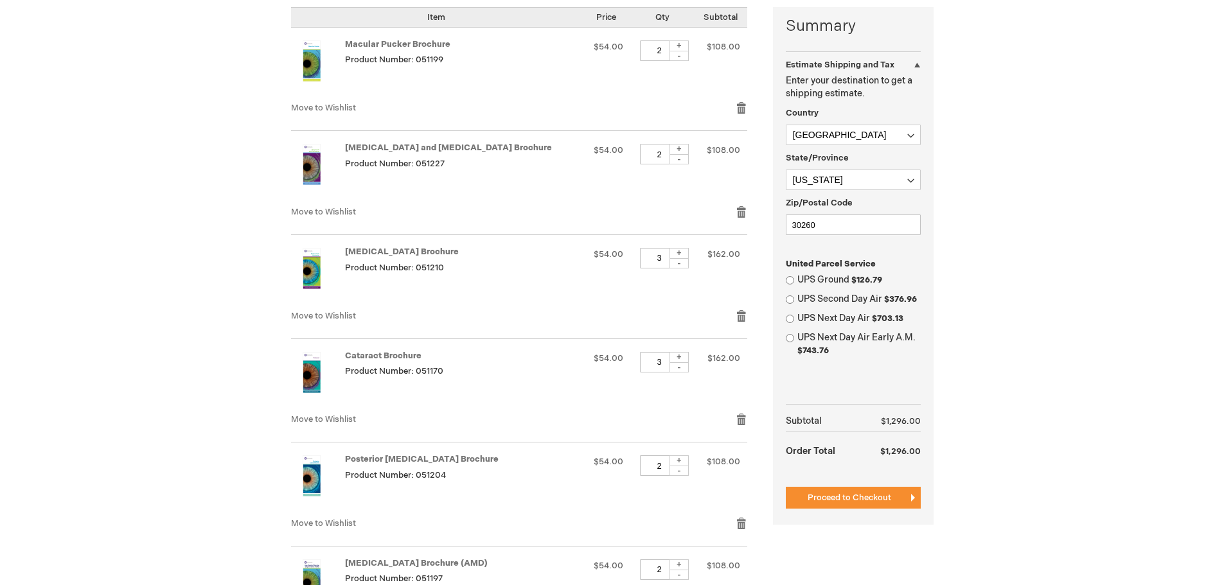
click at [679, 356] on div "+" at bounding box center [679, 357] width 19 height 11
type input "4"
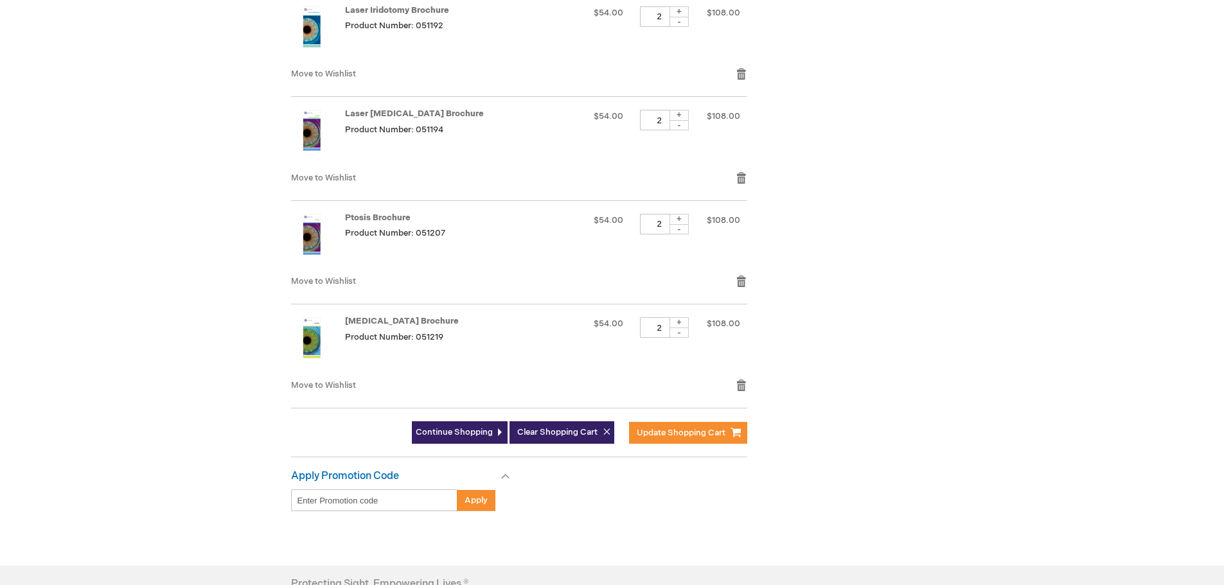
scroll to position [1157, 0]
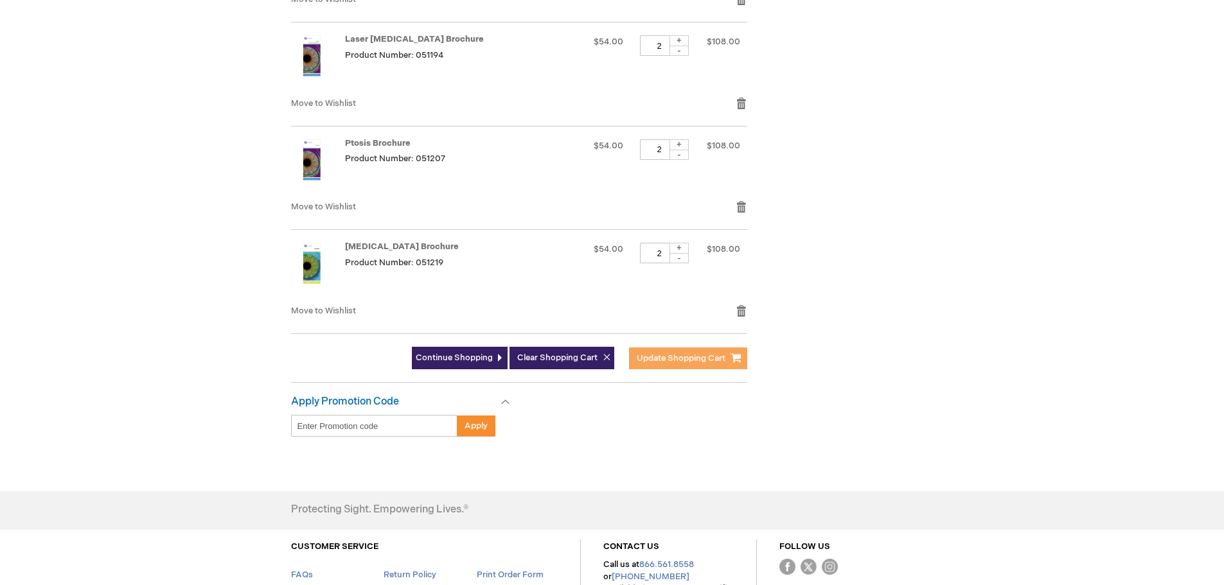
click at [683, 359] on span "Update Shopping Cart" at bounding box center [681, 358] width 89 height 10
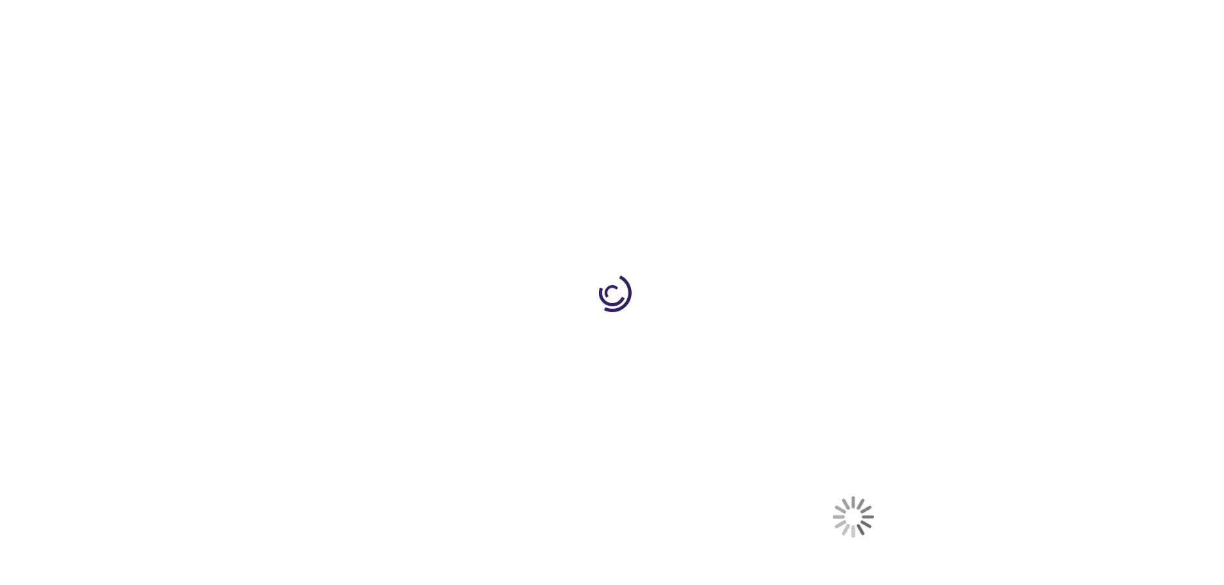
select select "US"
select select "19"
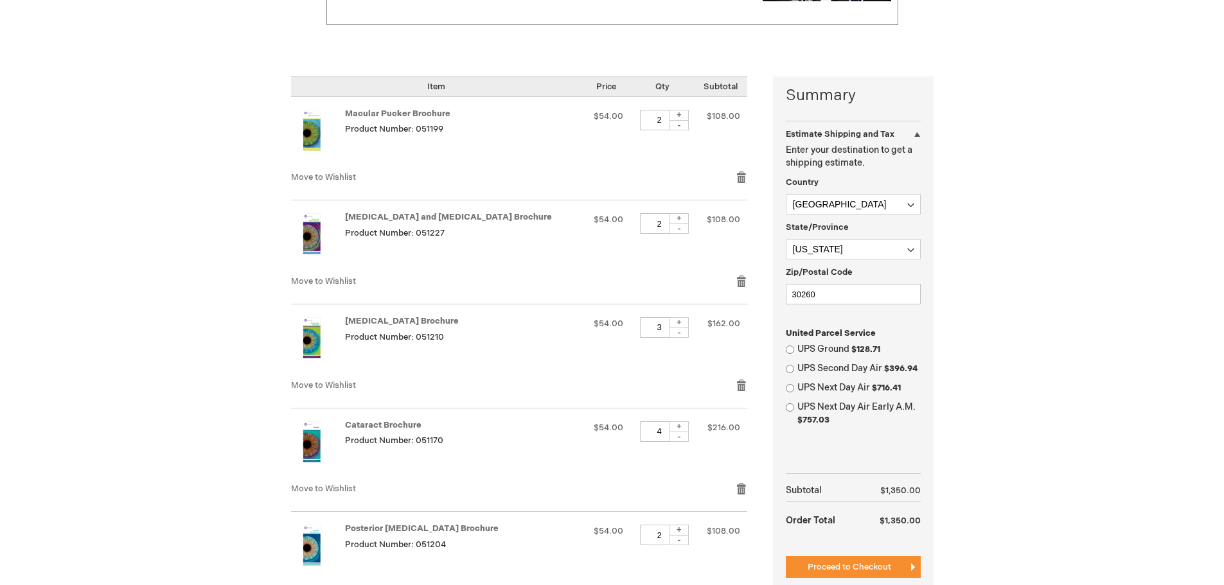
scroll to position [257, 0]
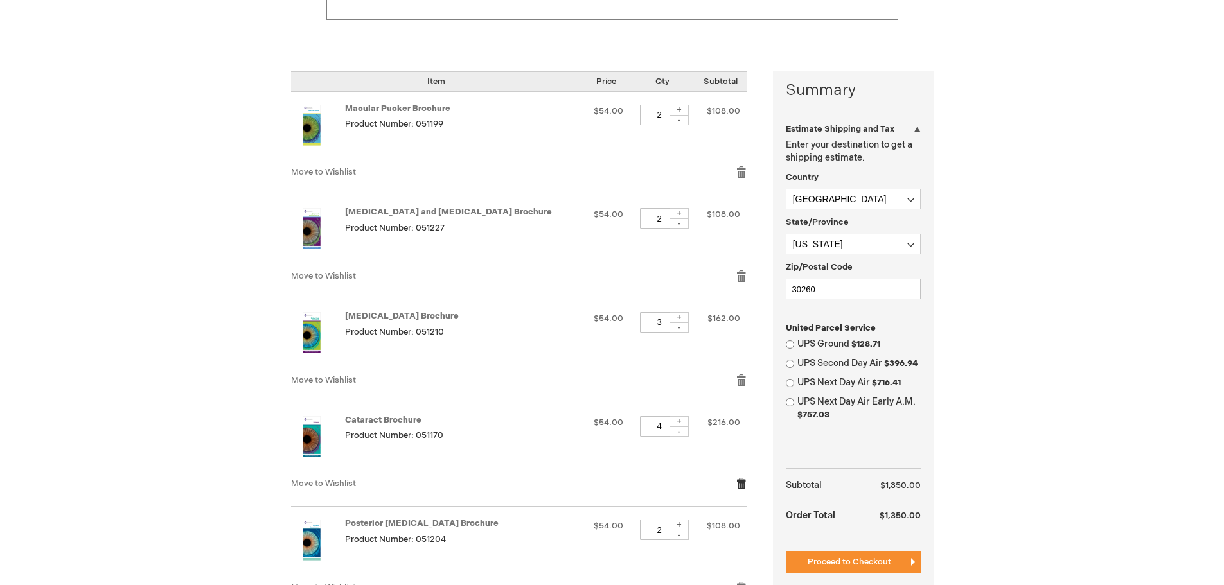
click at [740, 487] on link "Remove item" at bounding box center [742, 484] width 12 height 13
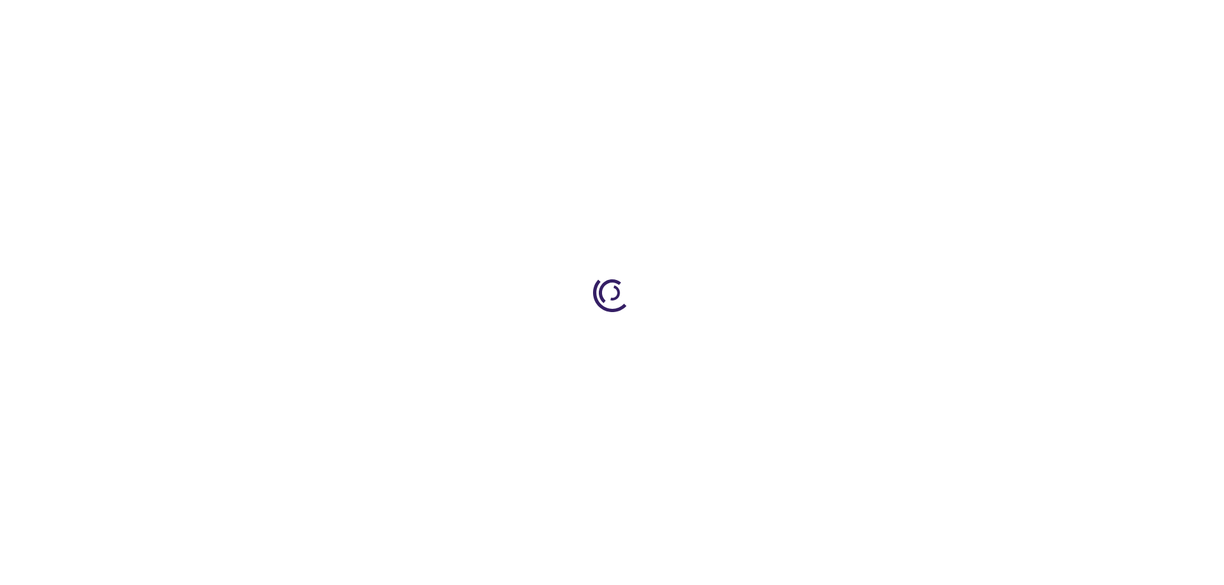
select select "US"
select select "19"
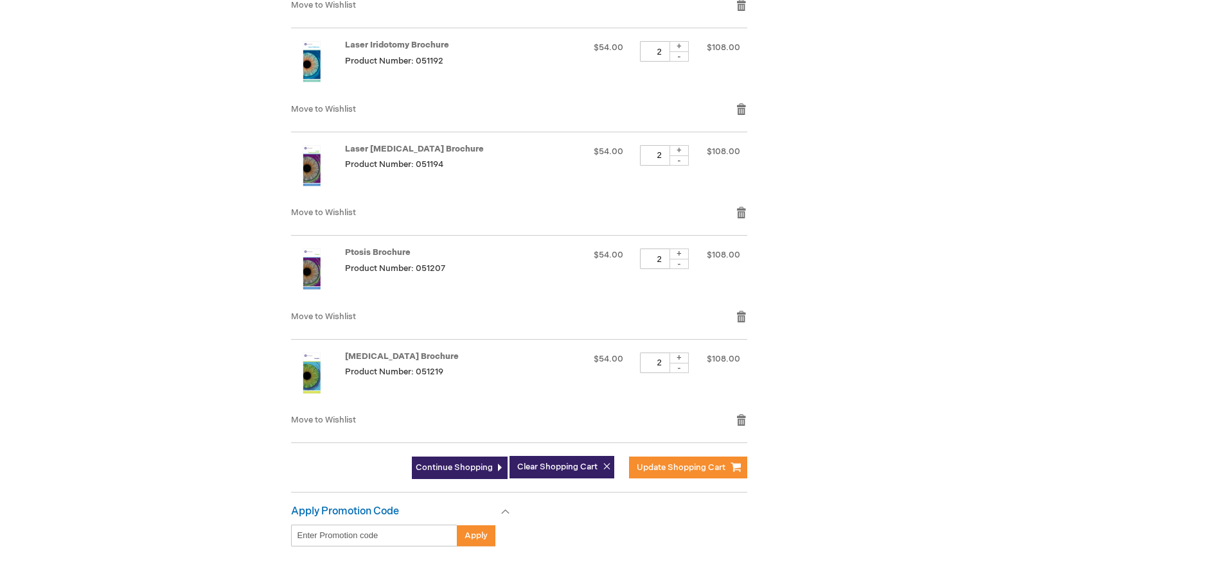
scroll to position [964, 0]
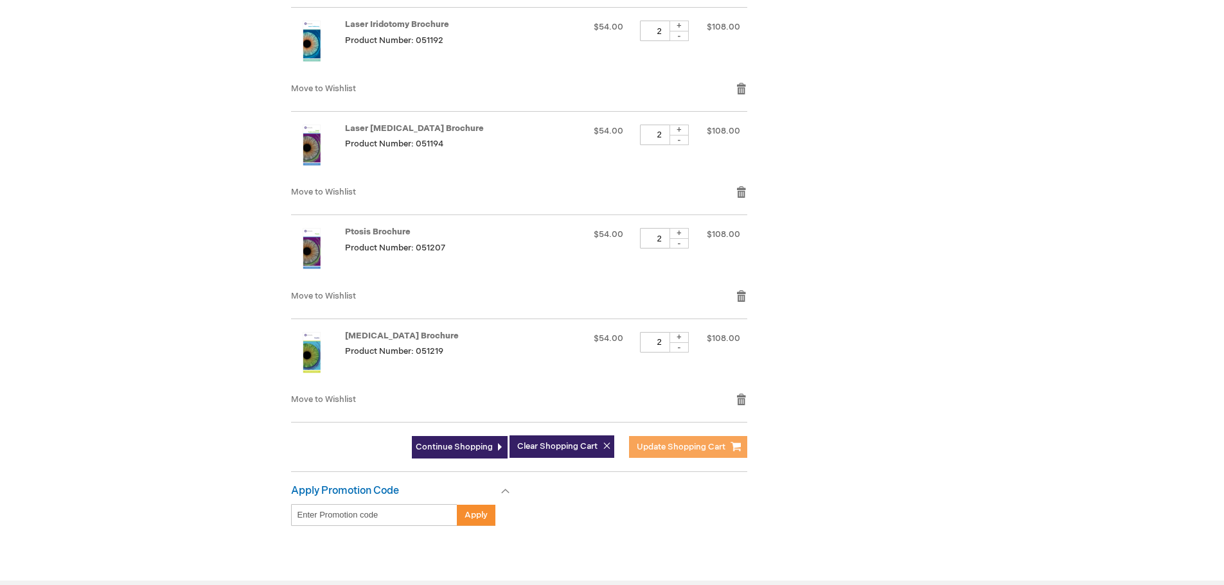
click at [692, 449] on span "Update Shopping Cart" at bounding box center [681, 447] width 89 height 10
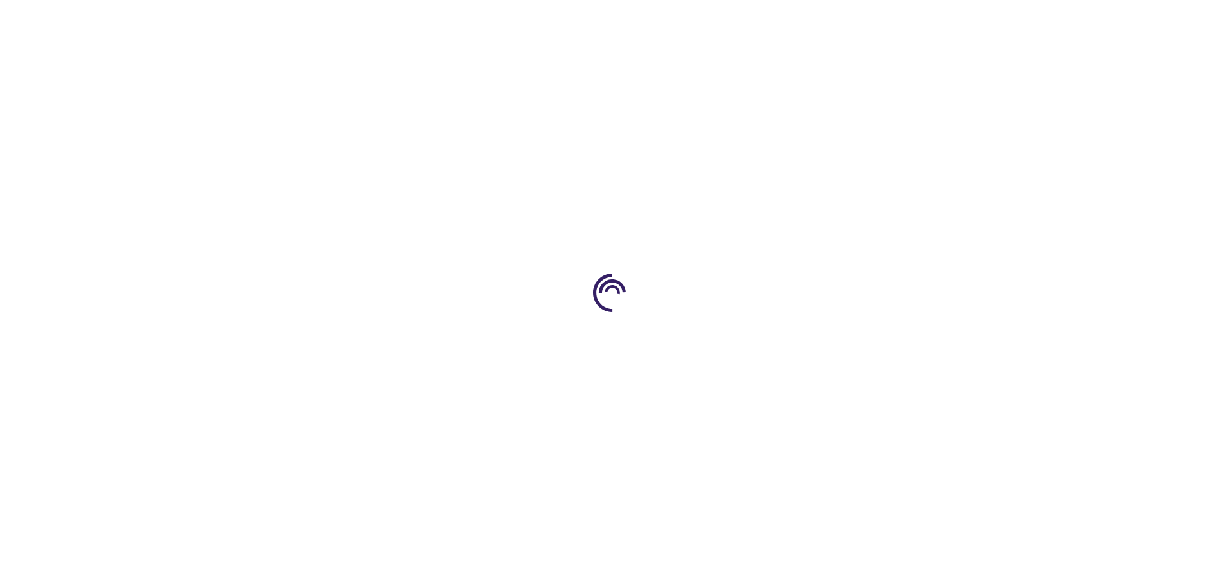
scroll to position [964, 0]
select select "US"
select select "19"
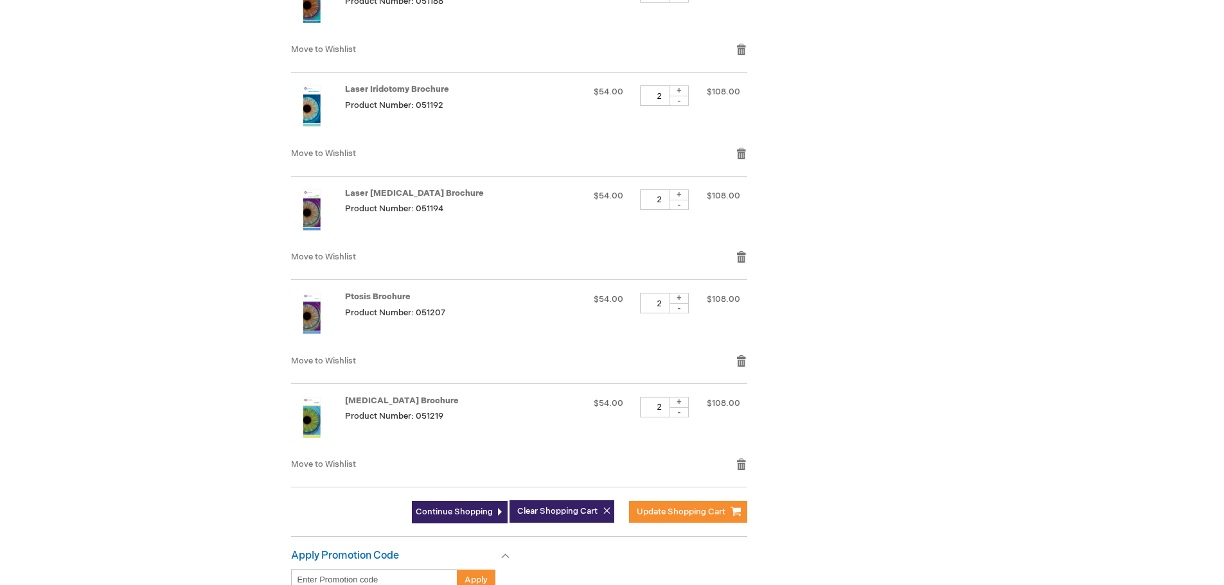
scroll to position [900, 0]
click at [460, 505] on link "Continue Shopping" at bounding box center [460, 512] width 96 height 22
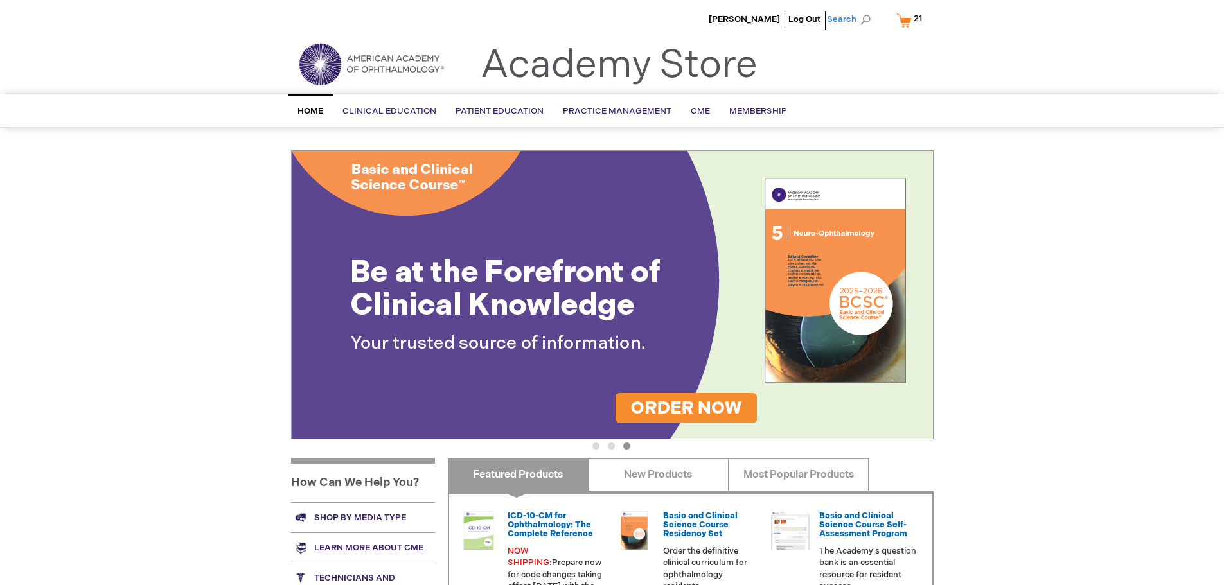
click at [867, 21] on span "Search" at bounding box center [851, 19] width 49 height 26
type input "s"
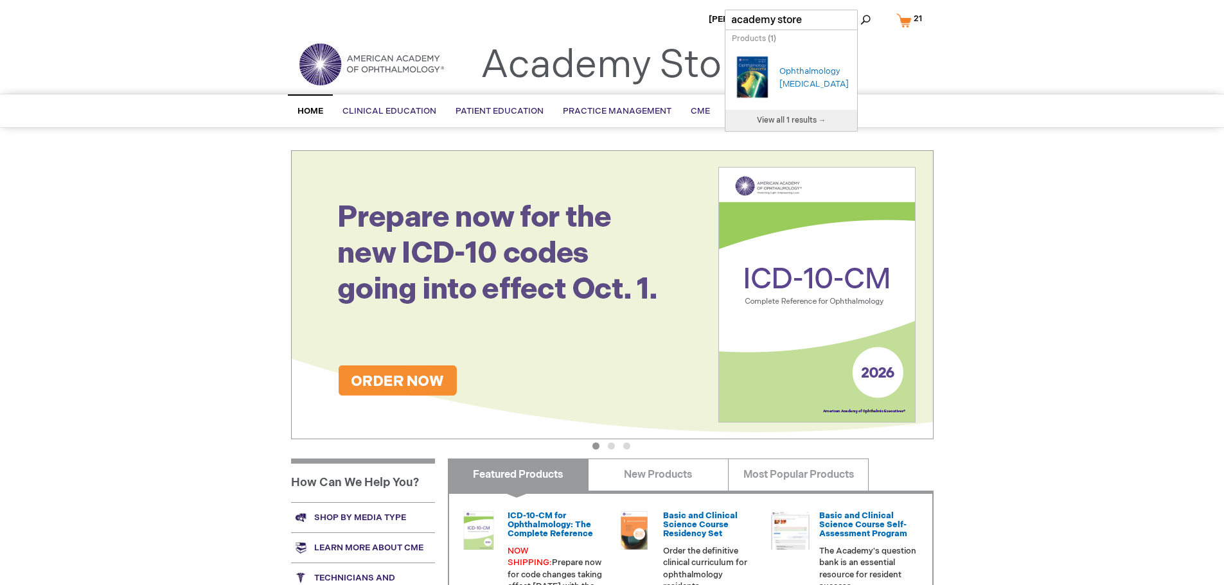
type input "academy store"
click at [861, 10] on button "Search" at bounding box center [866, 20] width 10 height 21
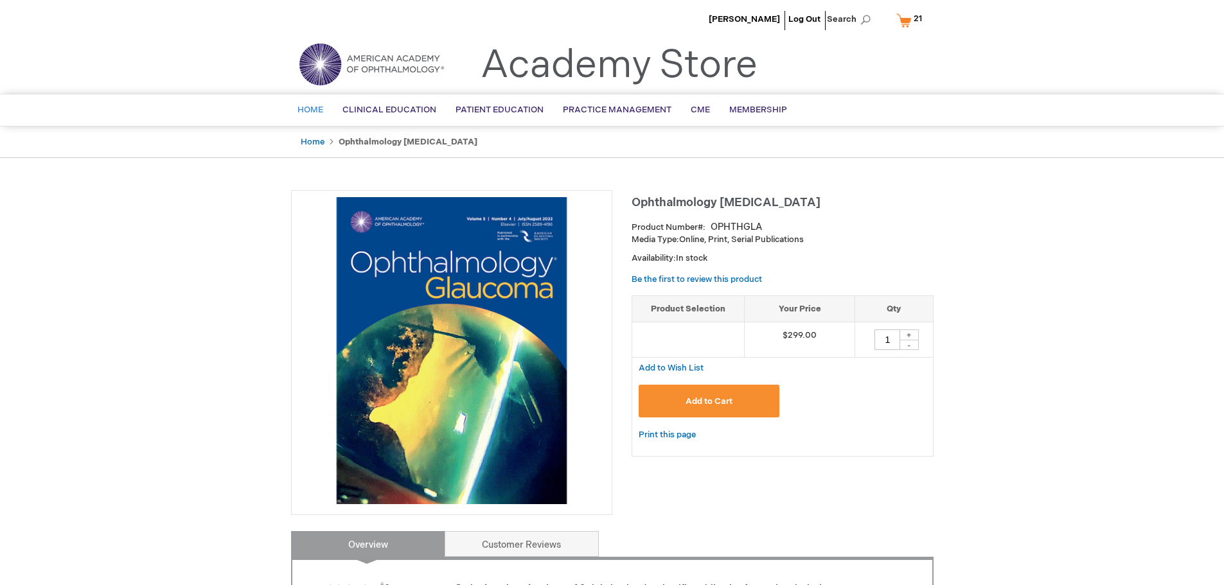
click at [312, 111] on span "Home" at bounding box center [311, 110] width 26 height 10
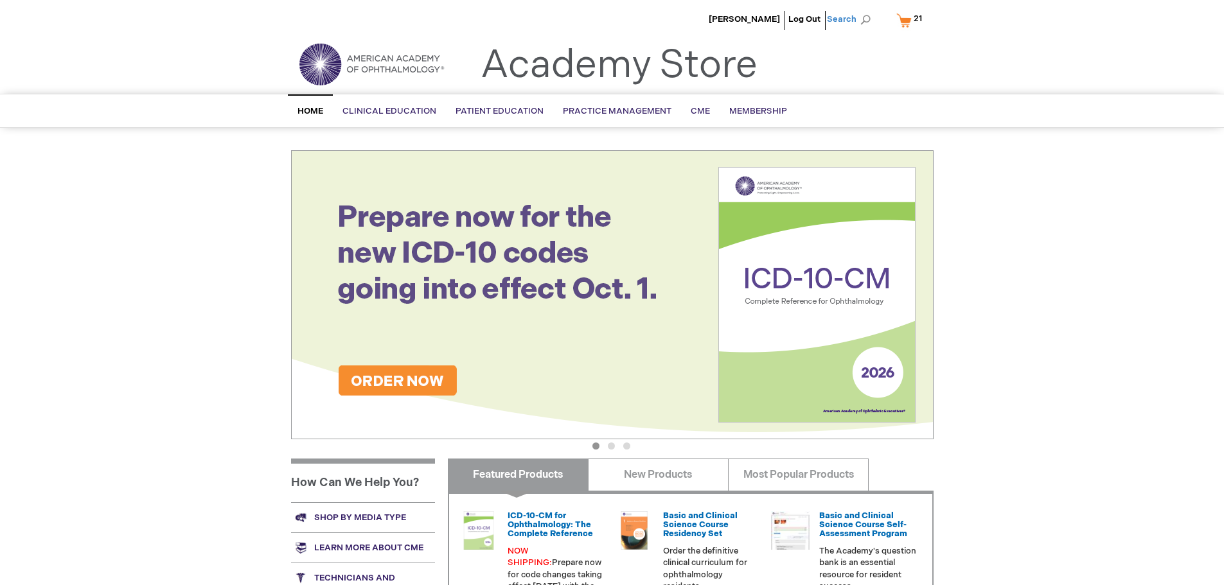
click at [859, 21] on span "Search" at bounding box center [851, 19] width 49 height 26
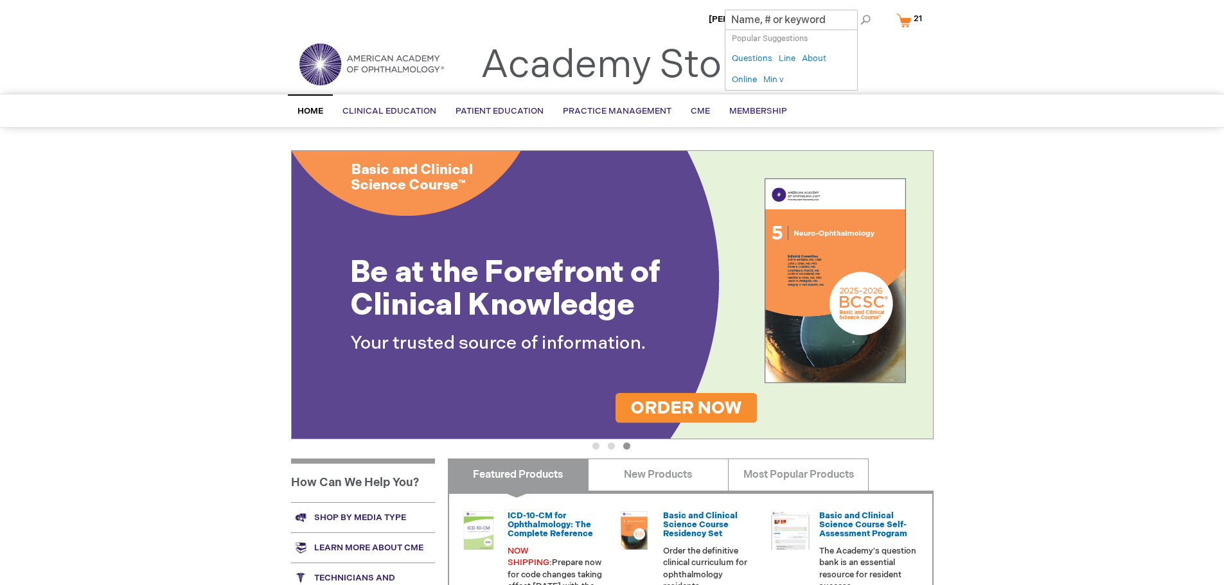
click at [1080, 330] on div "Jennifer Kim Log Out Search My Cart 21 21 items CLOSE RECENTLY ADDED ITEM(S) Cl…" at bounding box center [612, 452] width 1224 height 905
click at [310, 70] on img at bounding box center [371, 64] width 154 height 46
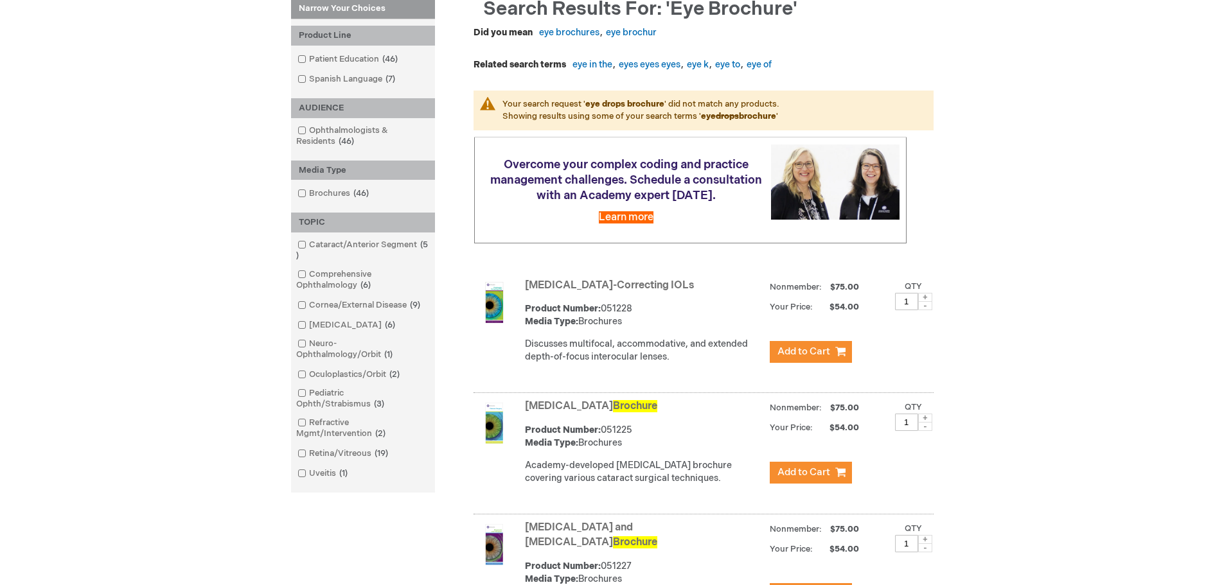
scroll to position [193, 0]
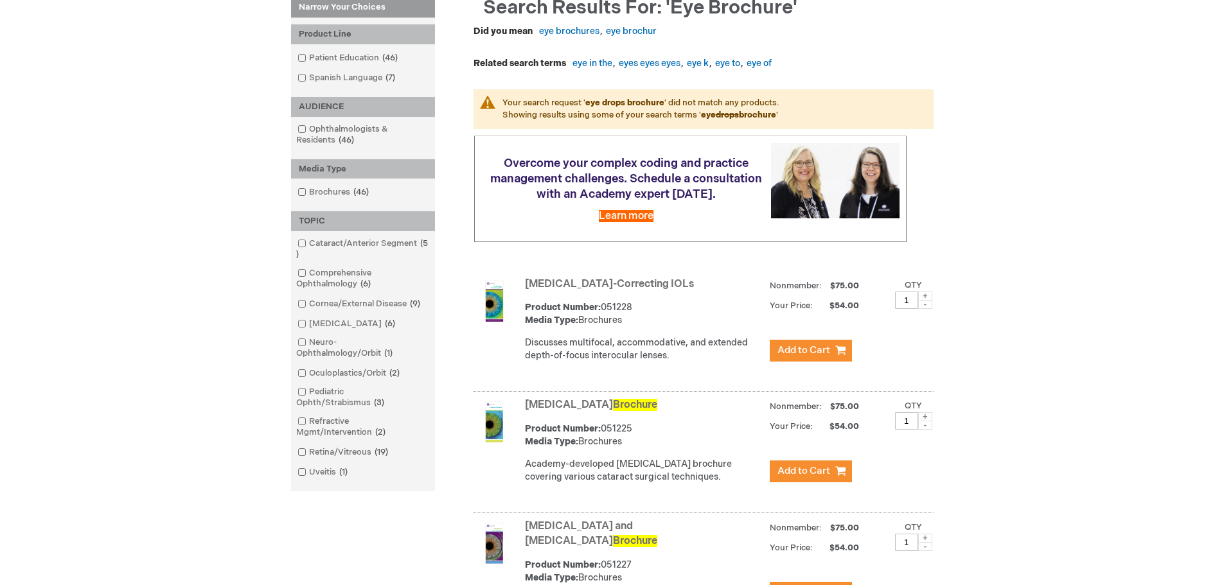
click at [925, 417] on span at bounding box center [925, 417] width 14 height 9
type input "4"
click at [801, 468] on span "Add to Cart" at bounding box center [804, 471] width 53 height 12
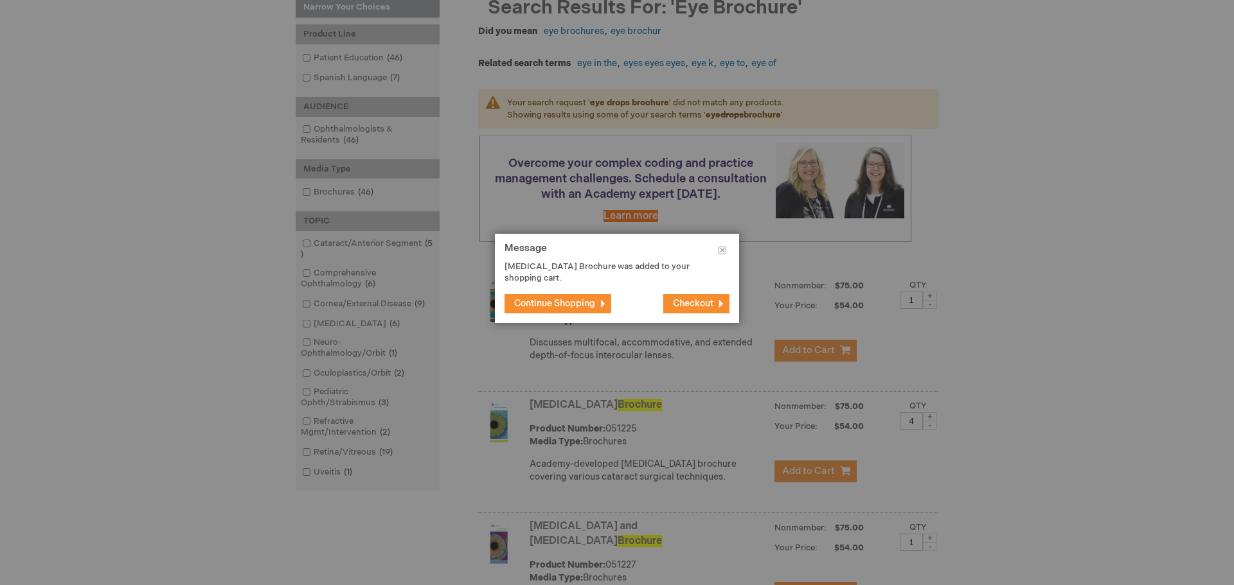
click at [578, 302] on span "Continue Shopping" at bounding box center [554, 303] width 81 height 11
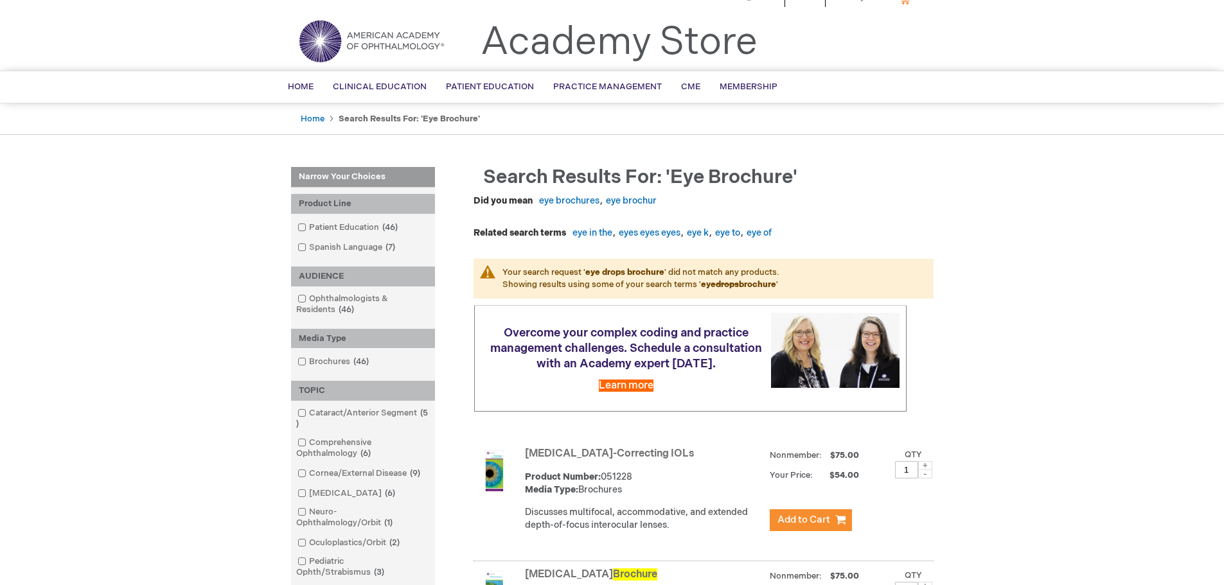
scroll to position [0, 0]
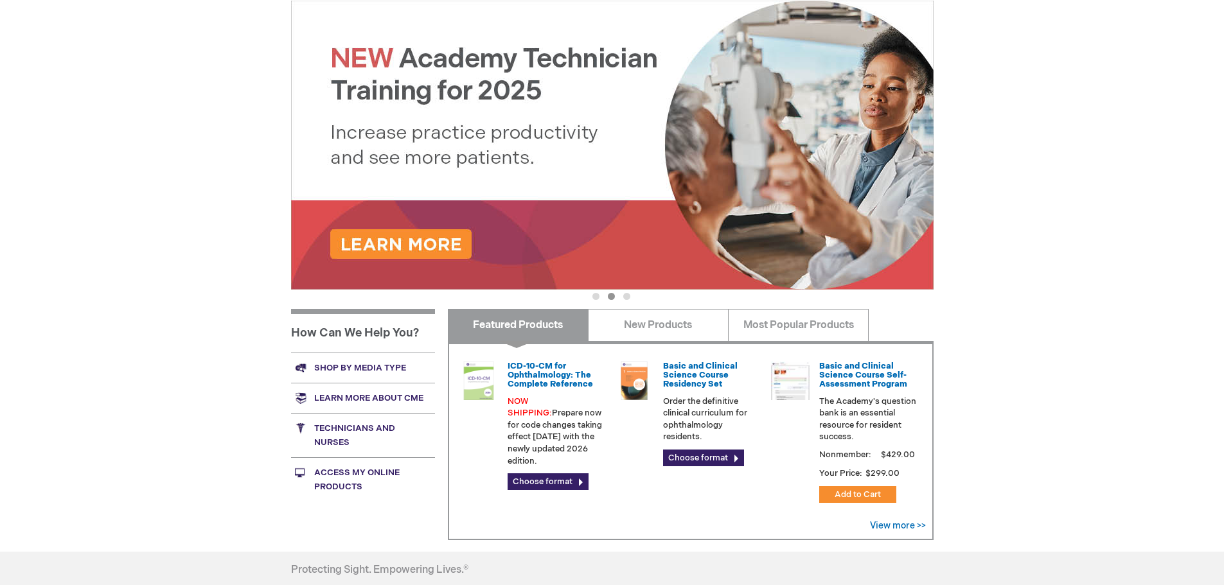
scroll to position [64, 0]
